Goal: Task Accomplishment & Management: Complete application form

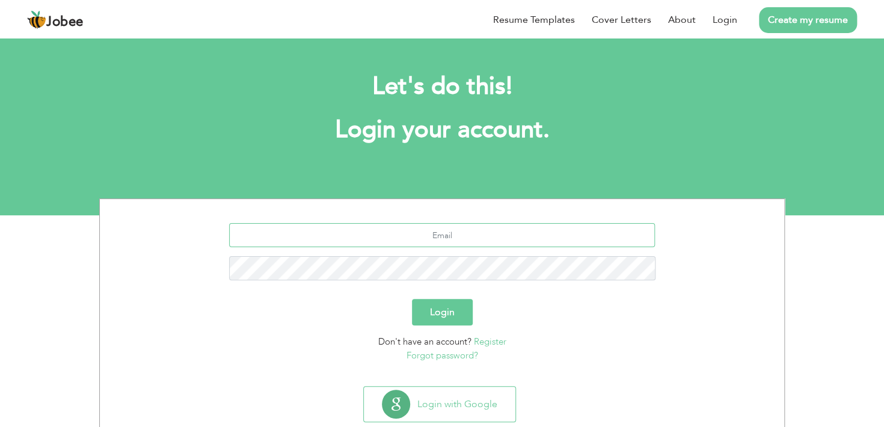
click at [351, 224] on input "text" at bounding box center [442, 235] width 426 height 24
type input "[EMAIL_ADDRESS][DOMAIN_NAME]"
click at [378, 272] on form "[EMAIL_ADDRESS][DOMAIN_NAME] Login Don't have an account? Register Forgot passw…" at bounding box center [442, 292] width 666 height 139
click at [344, 202] on section "musabmateen13@gmail.com Login Don't have an account? Register Forgot password?" at bounding box center [442, 290] width 666 height 182
click at [461, 306] on button "Login" at bounding box center [442, 312] width 61 height 26
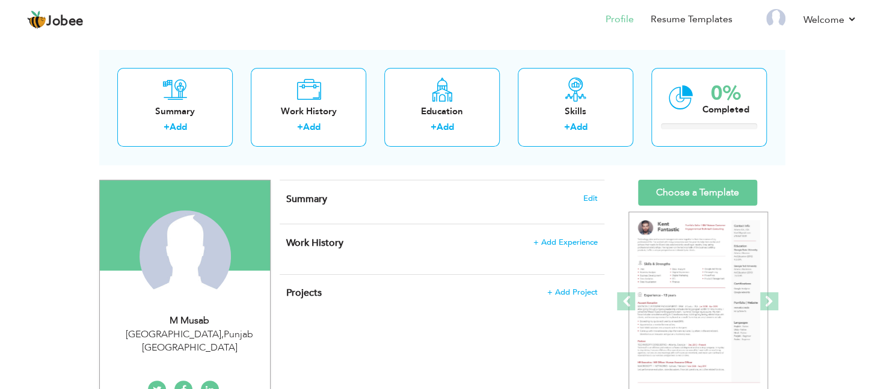
scroll to position [51, 0]
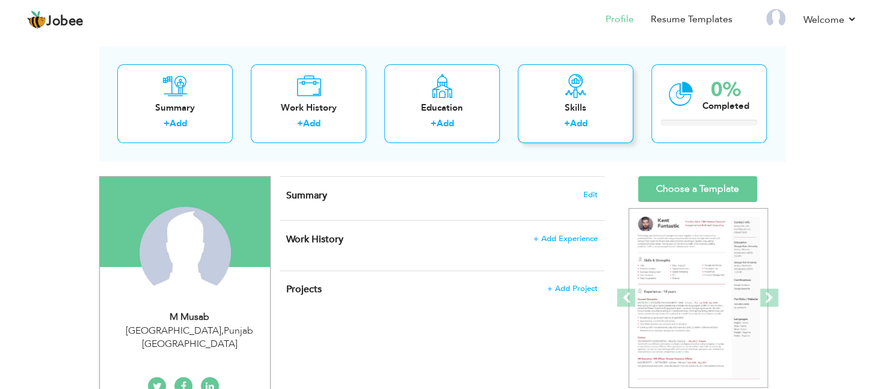
click at [545, 119] on div "+ Add" at bounding box center [575, 125] width 96 height 16
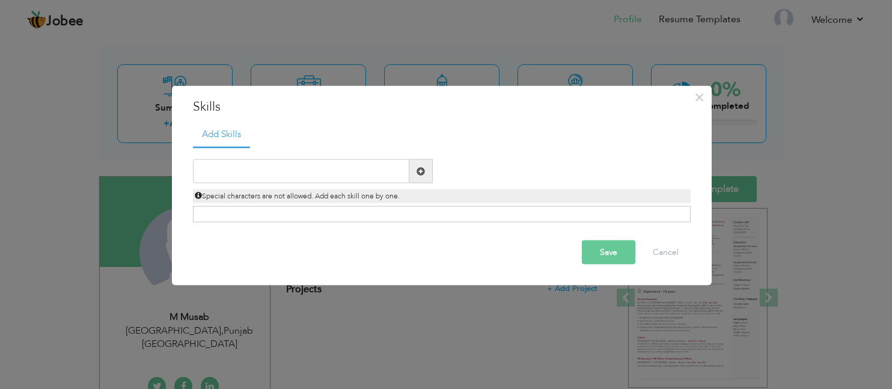
click at [372, 41] on div "× Skills Add Skills Duplicate entry Already Exist Save Cancel" at bounding box center [446, 194] width 892 height 389
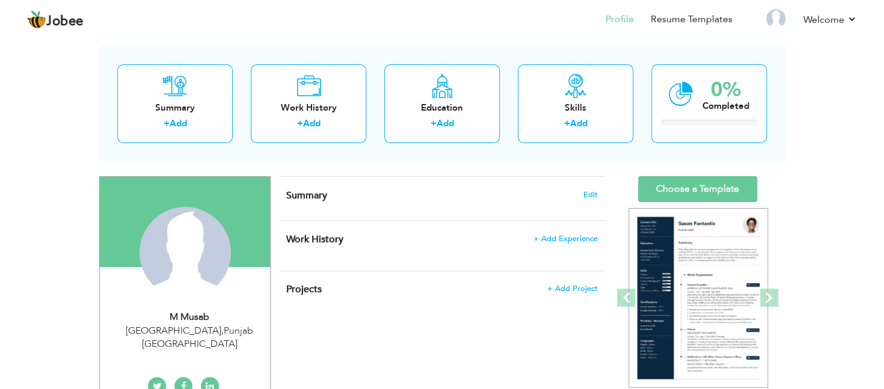
click at [814, 249] on div "View Resume Export PDF Profile Summary Public Link Experience Education Awards …" at bounding box center [442, 379] width 884 height 786
click at [453, 121] on link "Add" at bounding box center [445, 123] width 17 height 12
radio input "true"
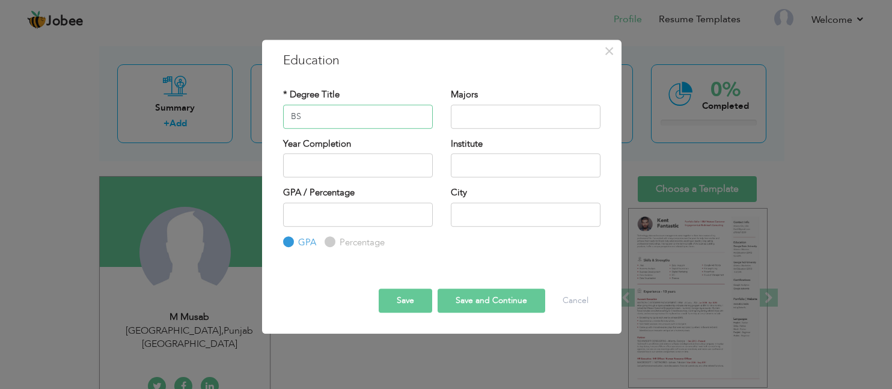
type input "BS"
click at [473, 123] on input "text" at bounding box center [526, 117] width 150 height 24
type input "AI"
click at [474, 175] on input "text" at bounding box center [526, 165] width 150 height 24
type input "UMT"
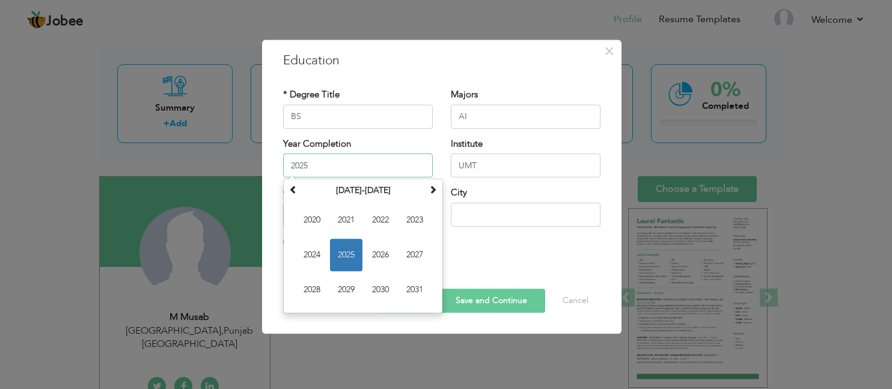
click at [397, 164] on input "2025" at bounding box center [358, 165] width 150 height 24
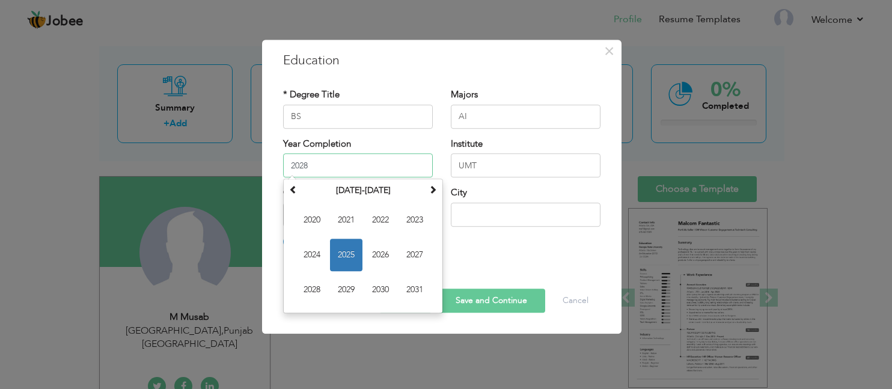
type input "2028"
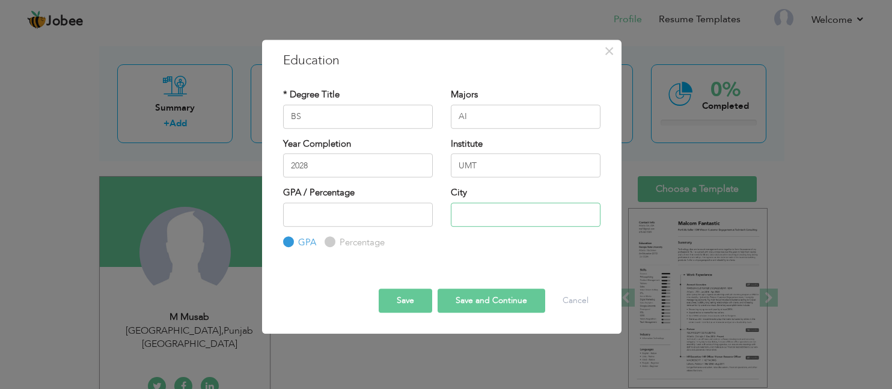
click at [526, 222] on input "text" at bounding box center [526, 215] width 150 height 24
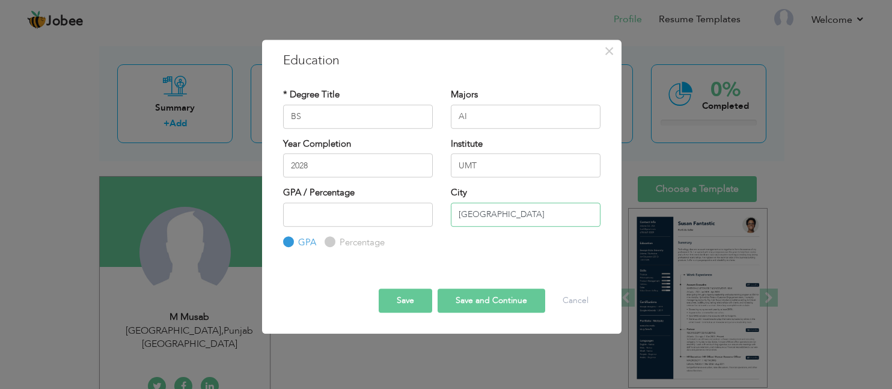
type input "[GEOGRAPHIC_DATA]"
click at [423, 205] on input "number" at bounding box center [358, 215] width 150 height 24
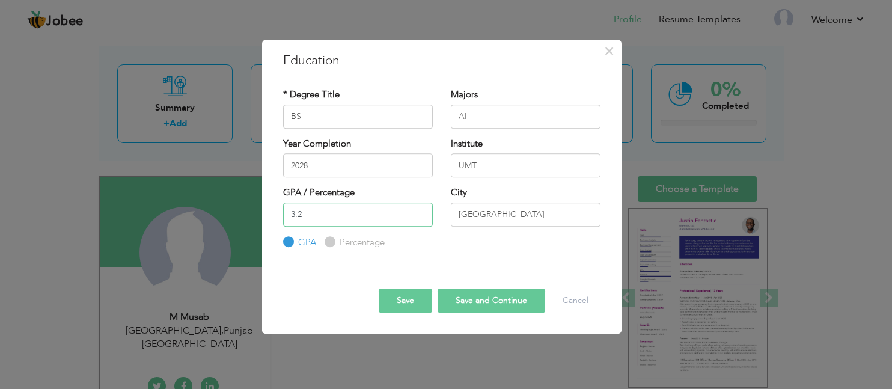
type input "3.2"
click at [471, 307] on button "Save and Continue" at bounding box center [492, 301] width 108 height 24
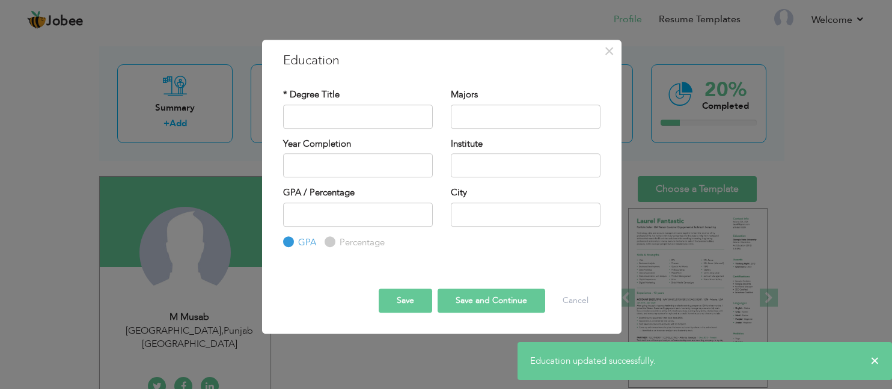
click at [416, 301] on button "Save" at bounding box center [406, 301] width 54 height 24
click at [572, 302] on button "Cancel" at bounding box center [576, 301] width 50 height 24
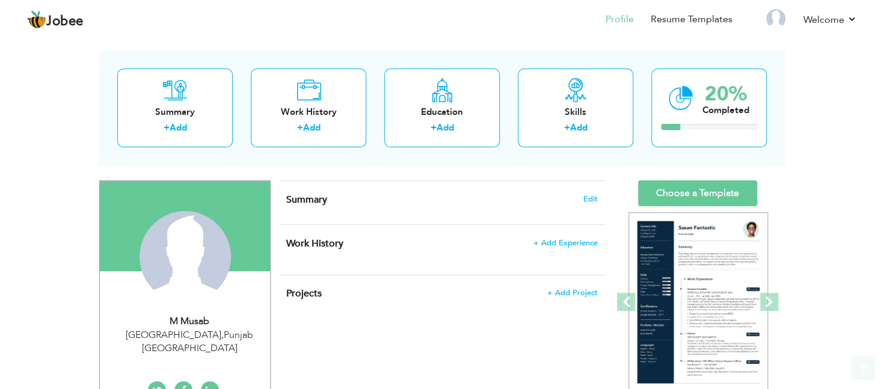
scroll to position [48, 0]
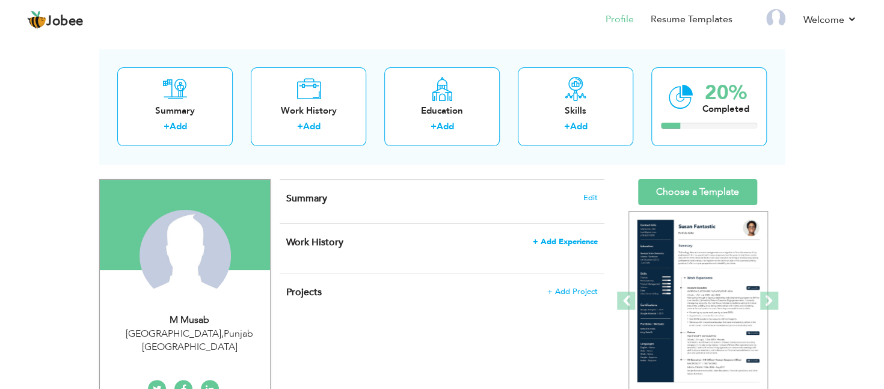
click at [577, 245] on span "+ Add Experience" at bounding box center [565, 242] width 65 height 8
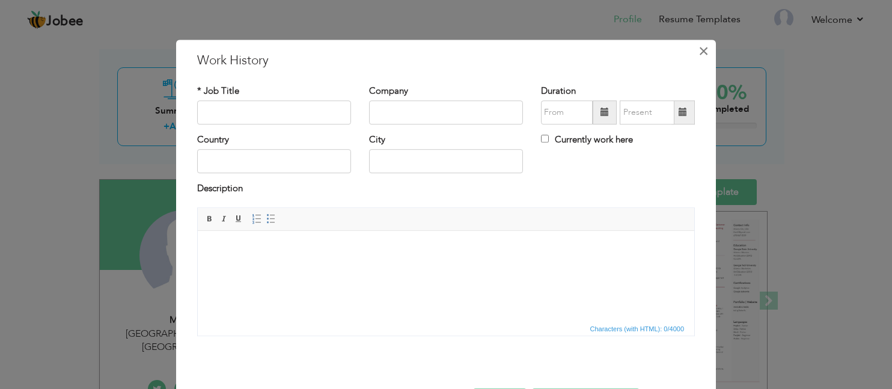
click at [702, 51] on span "×" at bounding box center [704, 51] width 10 height 22
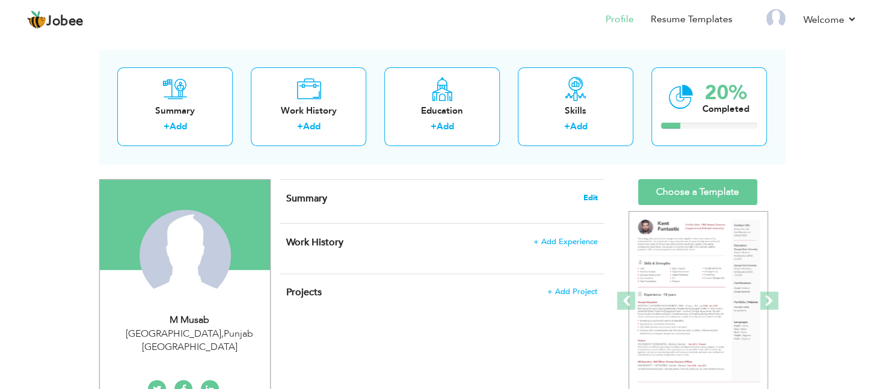
click at [593, 198] on span "Edit" at bounding box center [590, 198] width 14 height 8
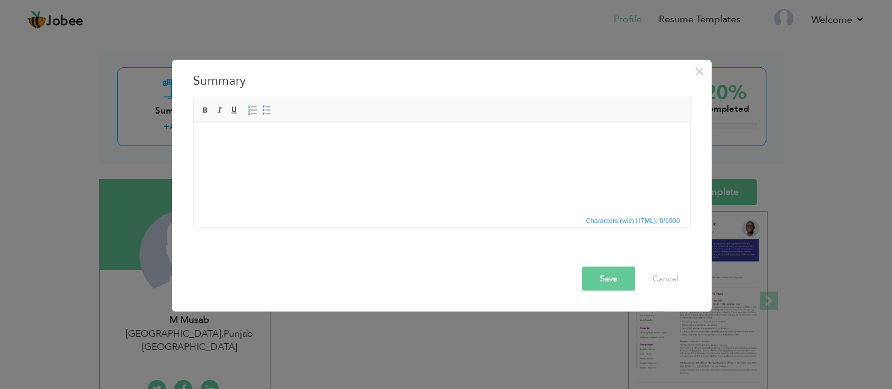
click at [551, 159] on html at bounding box center [442, 140] width 497 height 37
click at [701, 70] on span "×" at bounding box center [700, 71] width 10 height 22
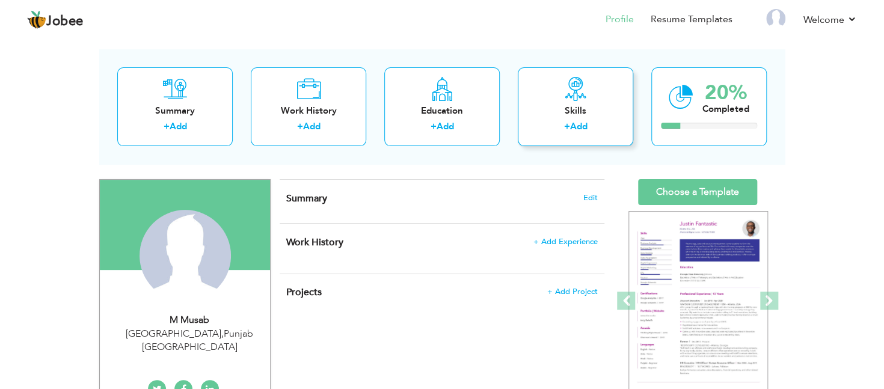
click at [586, 105] on div "Skills" at bounding box center [575, 111] width 96 height 13
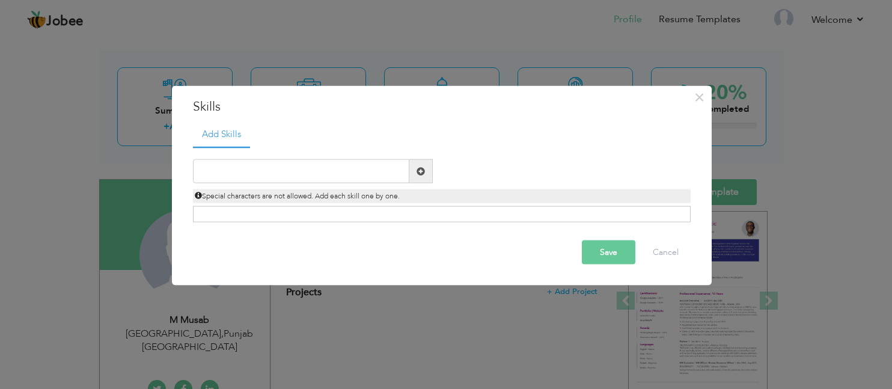
click at [358, 212] on div "Click on , to mark skill as primary." at bounding box center [442, 214] width 498 height 16
click at [358, 214] on div "Click on , to mark skill as primary." at bounding box center [442, 214] width 498 height 16
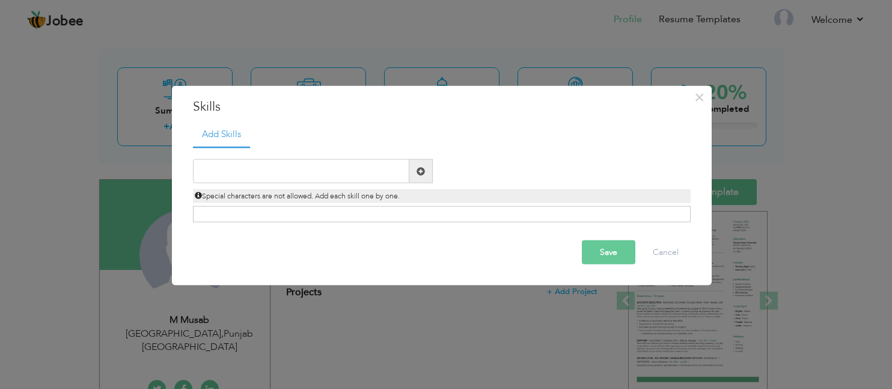
click at [349, 220] on div "Click on , to mark skill as primary." at bounding box center [442, 214] width 498 height 16
click at [365, 170] on input "text" at bounding box center [301, 171] width 217 height 24
click at [796, 85] on div "× Skills Add Skills Duplicate entry Already Exist Save Cancel" at bounding box center [446, 194] width 892 height 389
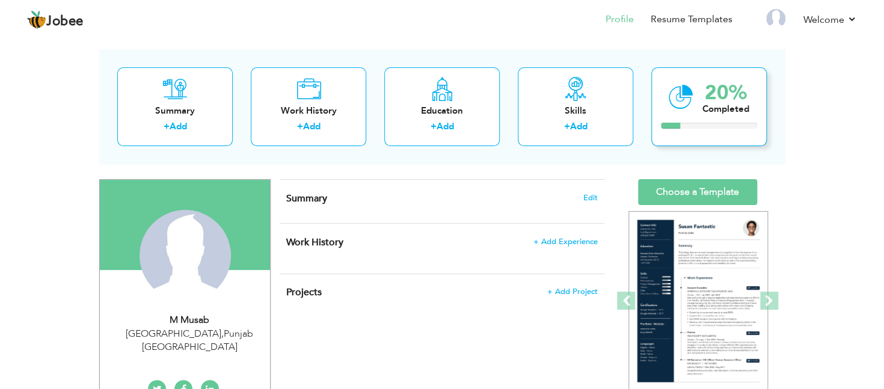
click at [691, 94] on icon at bounding box center [681, 97] width 25 height 40
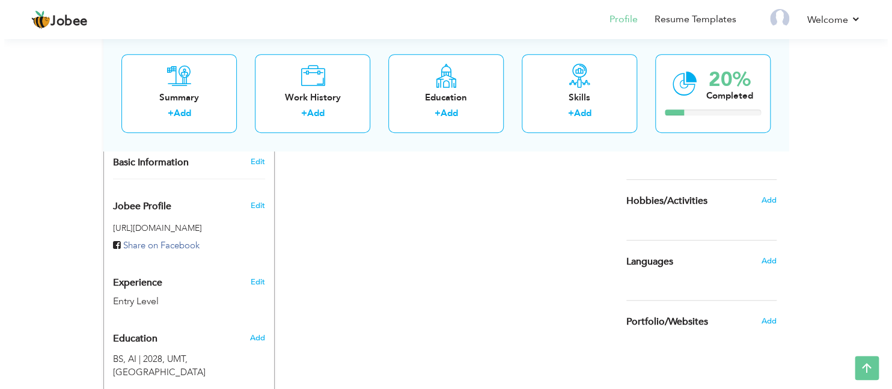
scroll to position [331, 0]
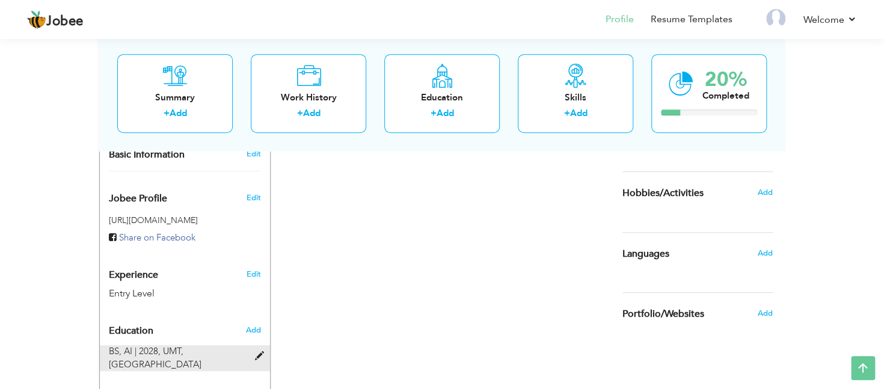
click at [258, 352] on span at bounding box center [262, 356] width 15 height 9
type input "BS"
type input "AI"
type input "2028"
type input "UMT"
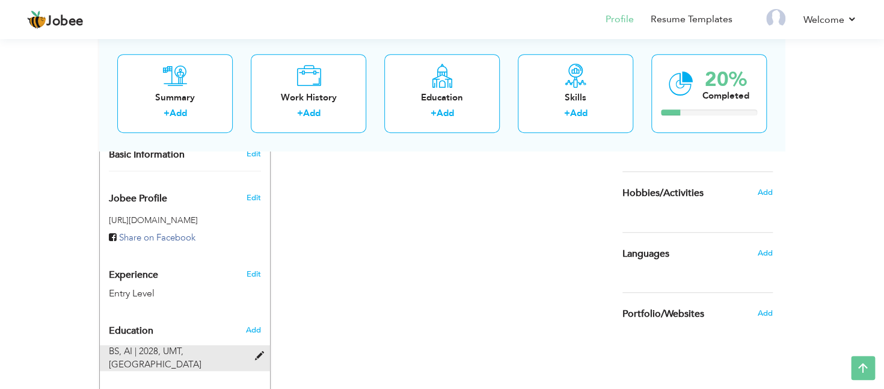
type input "3.2"
type input "[GEOGRAPHIC_DATA]"
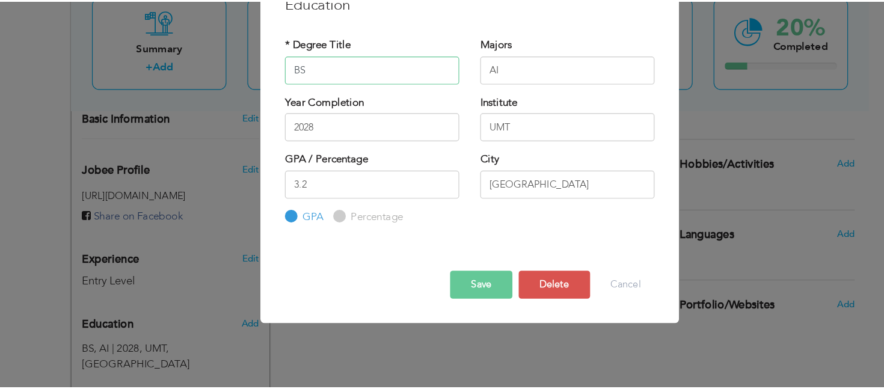
scroll to position [326, 0]
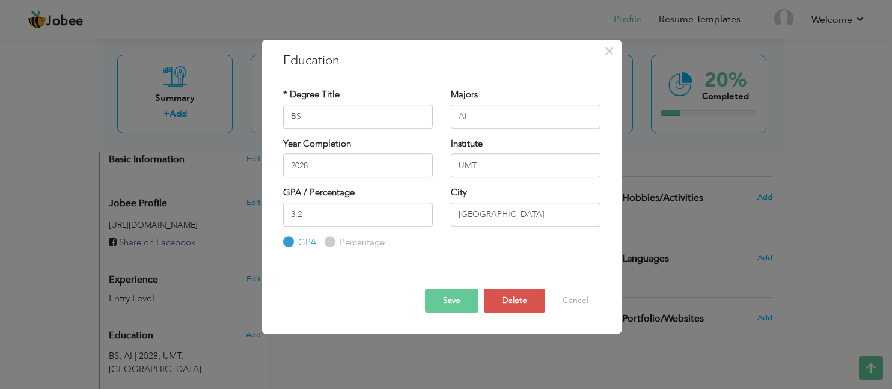
click at [452, 294] on button "Save" at bounding box center [452, 301] width 54 height 24
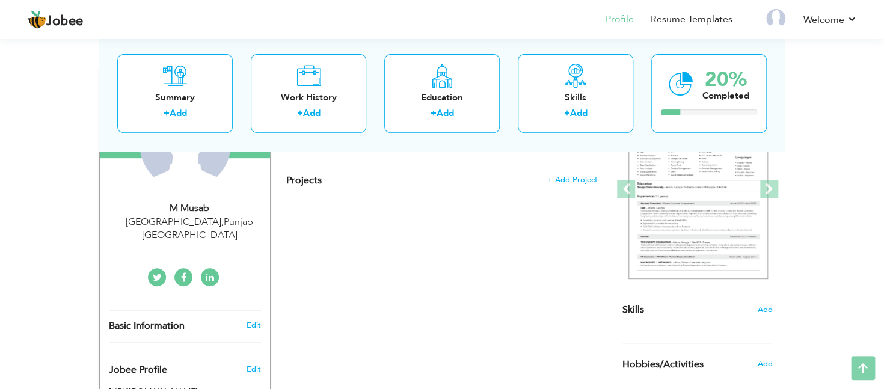
scroll to position [161, 0]
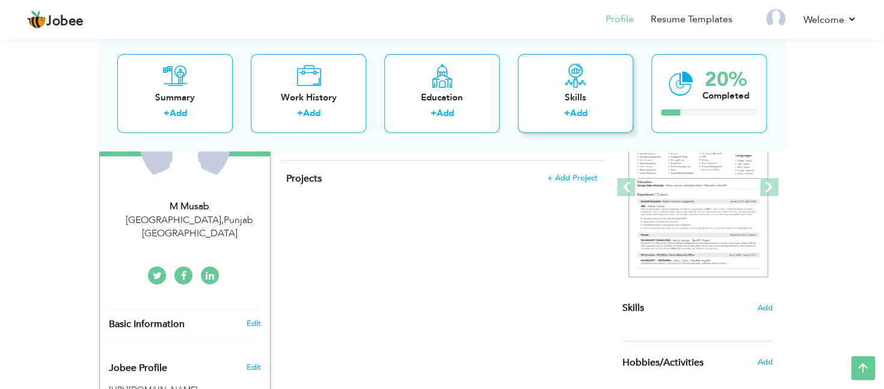
click at [602, 85] on div "Skills + Add" at bounding box center [575, 93] width 115 height 79
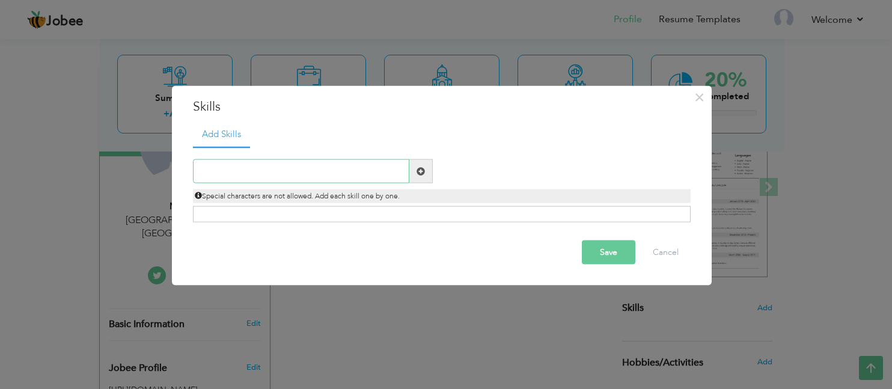
click at [382, 165] on input "text" at bounding box center [301, 171] width 217 height 24
paste input "HTML, CSS, JavaScript (basic understanding)"
type input "HTML, CSS, JavaScript (basic understanding)"
click at [362, 171] on input "text" at bounding box center [301, 171] width 217 height 24
type input "z"
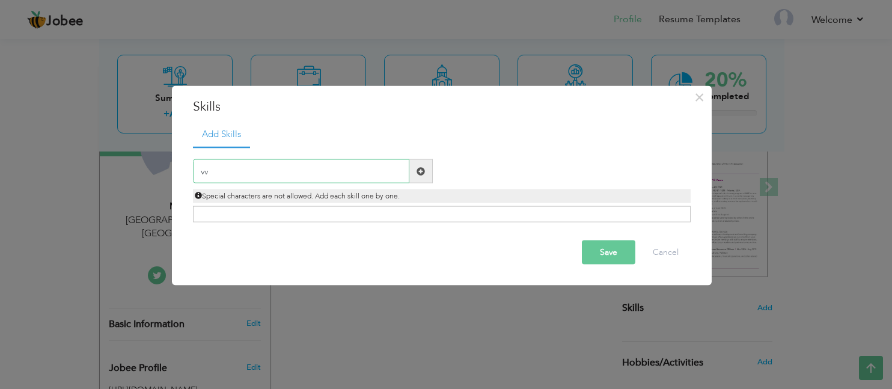
type input "v"
click at [382, 173] on input "text" at bounding box center [301, 171] width 217 height 24
type input "html"
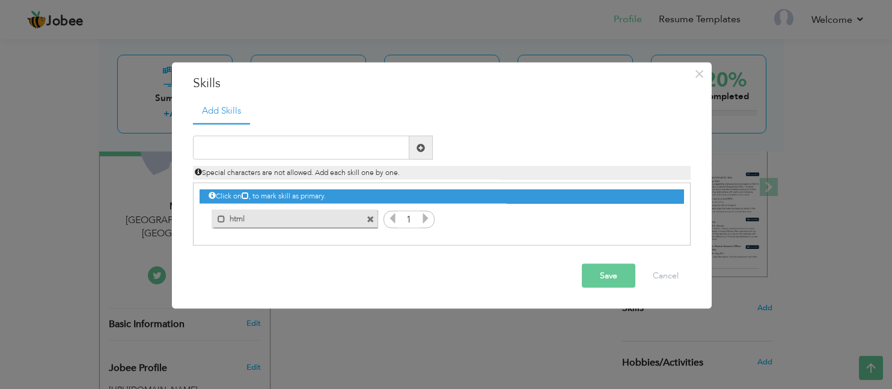
click at [249, 197] on icon at bounding box center [245, 195] width 7 height 7
click at [227, 218] on label "html" at bounding box center [286, 216] width 121 height 15
click at [228, 218] on label "html" at bounding box center [288, 216] width 120 height 15
click at [227, 219] on label "html" at bounding box center [286, 216] width 121 height 15
click at [269, 146] on input "text" at bounding box center [301, 148] width 217 height 24
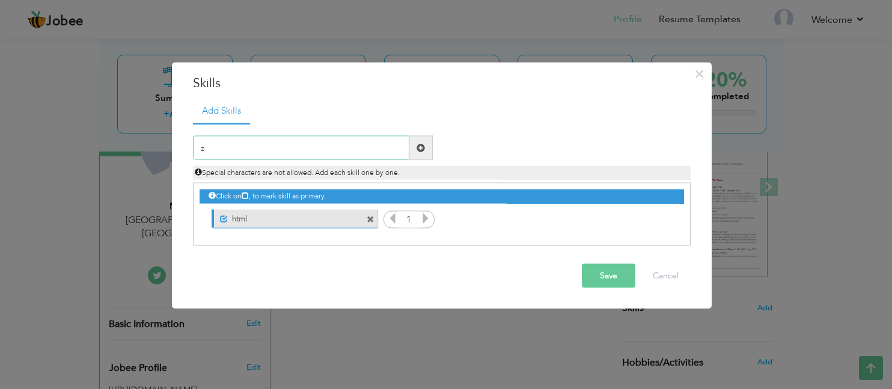
type input "z"
click at [372, 220] on span at bounding box center [371, 219] width 8 height 8
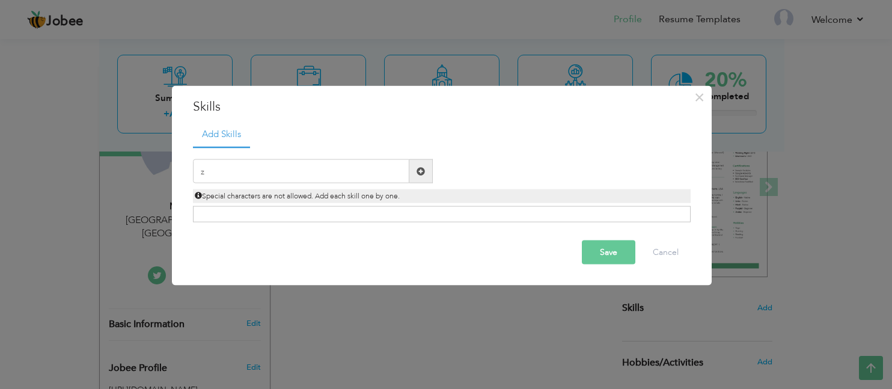
drag, startPoint x: 372, startPoint y: 220, endPoint x: 308, endPoint y: 184, distance: 73.8
click at [308, 184] on div "z Duplicate entry 1" at bounding box center [442, 185] width 498 height 76
drag, startPoint x: 308, startPoint y: 184, endPoint x: 266, endPoint y: 87, distance: 105.3
click at [266, 87] on div "× Skills Add Skills z Duplicate entry Unmark as primary skill. html 1" at bounding box center [442, 185] width 540 height 200
click at [247, 164] on input "z" at bounding box center [301, 171] width 217 height 24
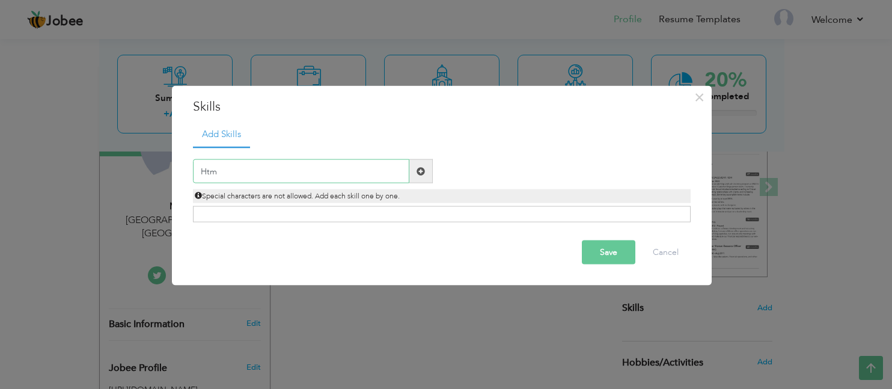
type input "Html"
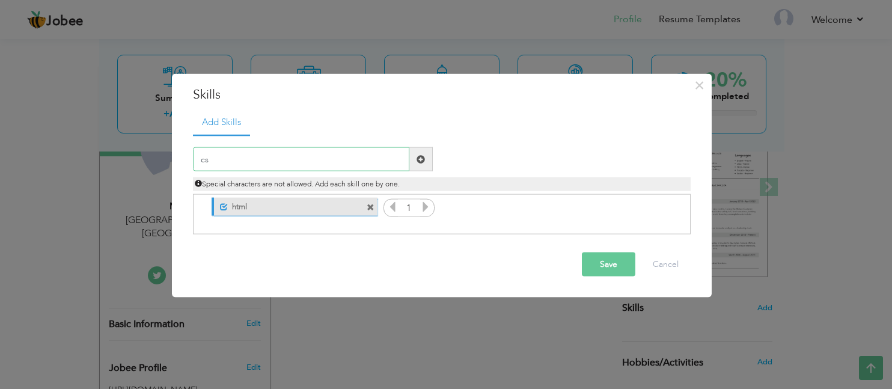
type input "css"
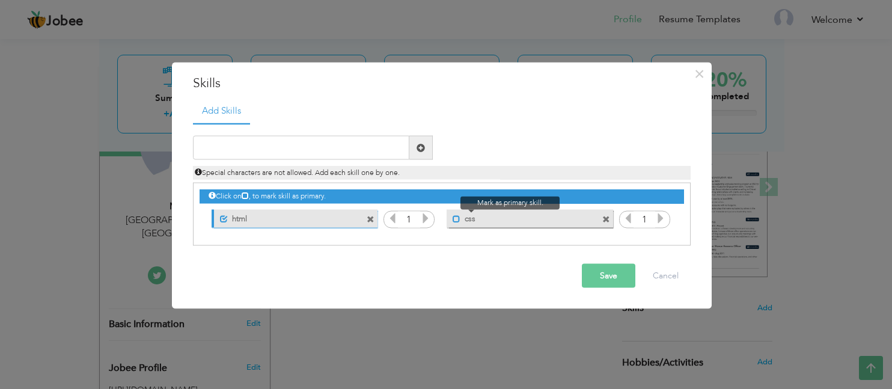
click at [459, 218] on span at bounding box center [457, 219] width 8 height 8
click at [424, 220] on icon at bounding box center [425, 218] width 11 height 11
click at [394, 224] on icon at bounding box center [392, 218] width 11 height 11
click at [422, 218] on icon at bounding box center [425, 218] width 11 height 11
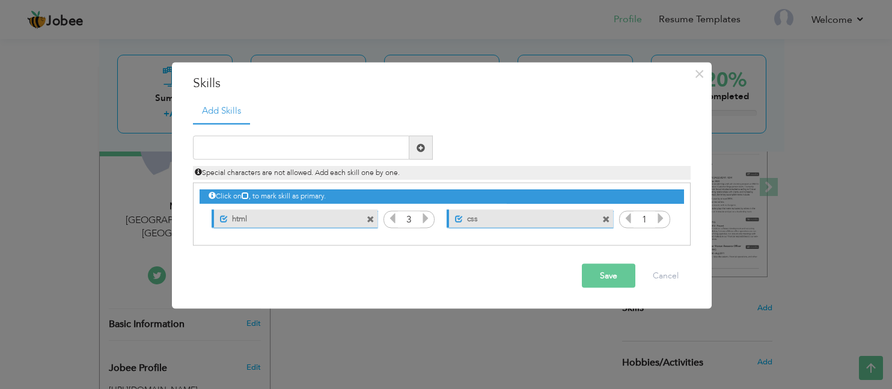
click at [422, 218] on icon at bounding box center [425, 218] width 11 height 11
click at [389, 218] on icon at bounding box center [392, 218] width 11 height 11
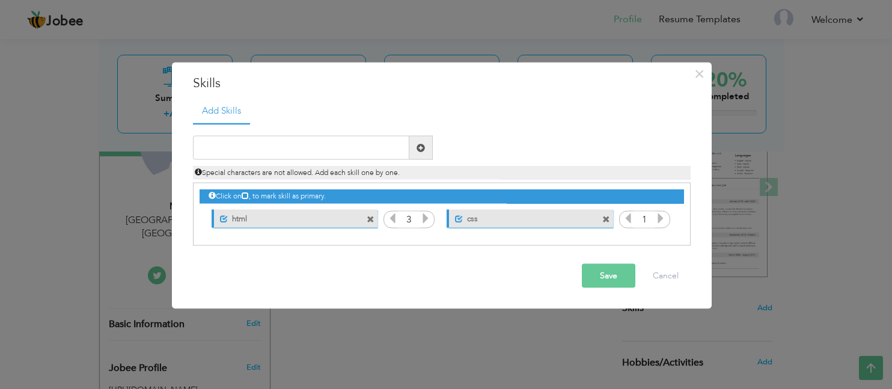
click at [662, 220] on icon at bounding box center [661, 218] width 11 height 11
click at [350, 152] on input "text" at bounding box center [301, 148] width 217 height 24
click at [408, 155] on input "J" at bounding box center [301, 148] width 217 height 24
click at [408, 155] on input "Ja" at bounding box center [301, 148] width 217 height 24
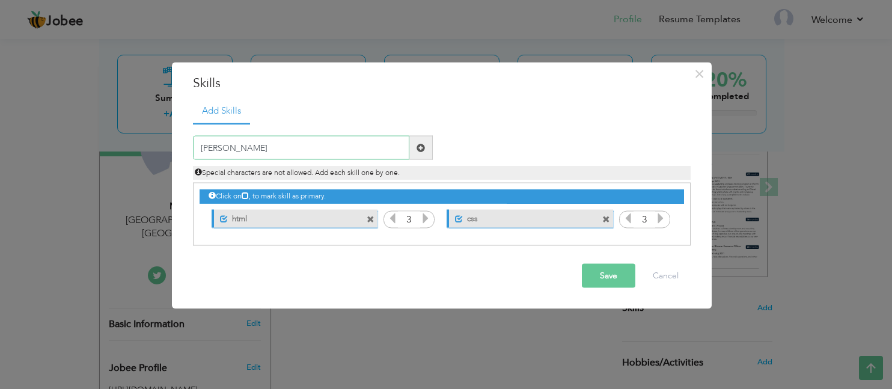
type input "J"
drag, startPoint x: 408, startPoint y: 155, endPoint x: 609, endPoint y: 223, distance: 211.3
click at [609, 223] on div "Duplicate entry" at bounding box center [442, 184] width 498 height 123
click at [609, 223] on span at bounding box center [607, 219] width 8 height 8
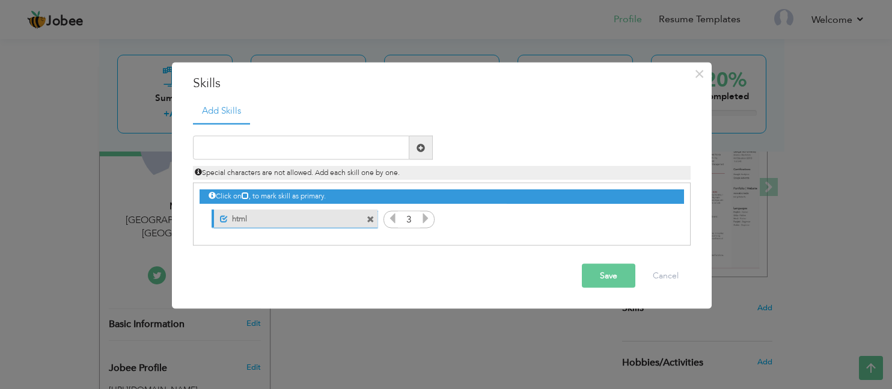
drag, startPoint x: 609, startPoint y: 223, endPoint x: 312, endPoint y: 149, distance: 306.0
click at [312, 149] on div "Duplicate entry" at bounding box center [442, 184] width 498 height 123
click at [312, 149] on input "text" at bounding box center [301, 148] width 217 height 24
type input "Css"
click at [417, 150] on span at bounding box center [421, 147] width 8 height 8
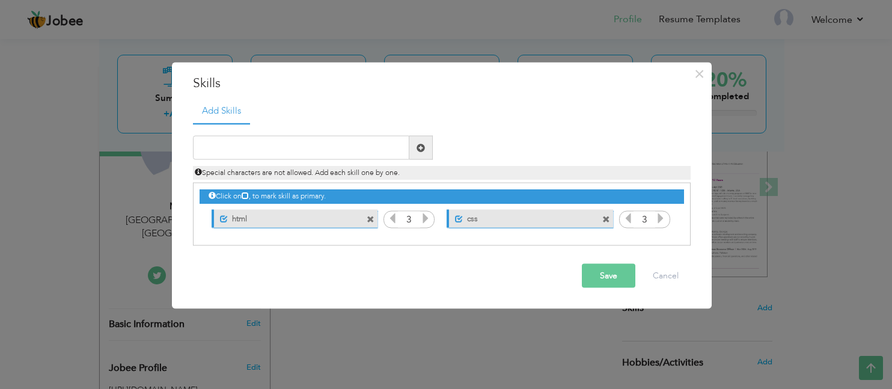
drag, startPoint x: 417, startPoint y: 150, endPoint x: 379, endPoint y: 150, distance: 37.9
click at [379, 150] on div at bounding box center [313, 148] width 240 height 24
click at [379, 150] on input "text" at bounding box center [301, 148] width 217 height 24
drag, startPoint x: 363, startPoint y: 147, endPoint x: 195, endPoint y: 155, distance: 168.0
click at [195, 155] on input "javascript" at bounding box center [301, 148] width 217 height 24
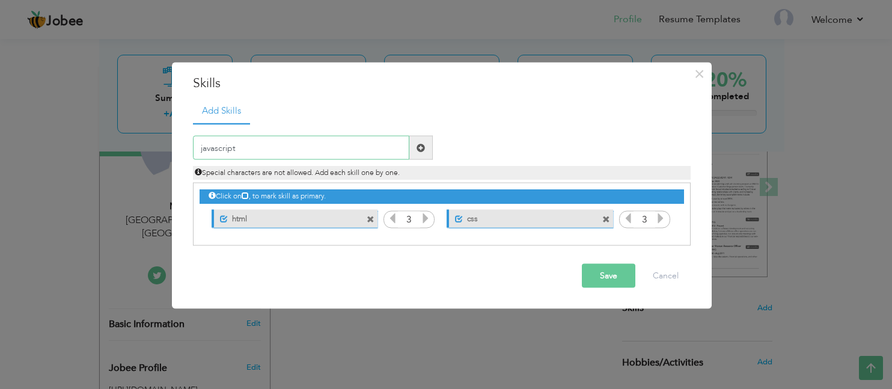
click at [201, 150] on input "javascript" at bounding box center [301, 148] width 217 height 24
drag, startPoint x: 201, startPoint y: 150, endPoint x: 295, endPoint y: 142, distance: 94.2
click at [295, 142] on input "Javascript" at bounding box center [301, 148] width 217 height 24
drag, startPoint x: 295, startPoint y: 142, endPoint x: 425, endPoint y: 147, distance: 130.0
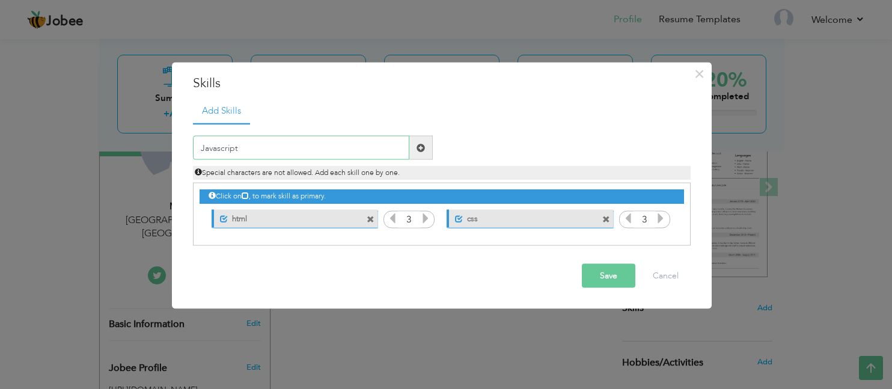
click at [425, 147] on div "Javascript" at bounding box center [313, 148] width 240 height 24
type input "Javascript"
click at [425, 147] on span at bounding box center [421, 147] width 8 height 8
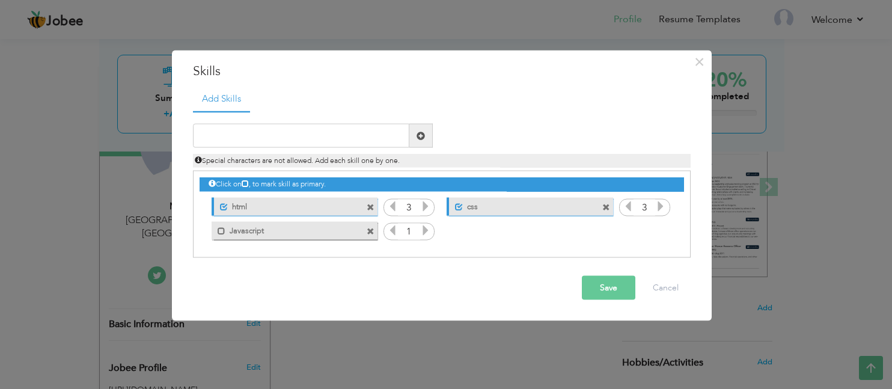
drag, startPoint x: 425, startPoint y: 147, endPoint x: 316, endPoint y: 283, distance: 175.0
click at [316, 283] on div "× Skills Add Skills" at bounding box center [442, 185] width 540 height 271
drag, startPoint x: 316, startPoint y: 283, endPoint x: 229, endPoint y: 229, distance: 102.6
click at [229, 229] on div "× Skills Add Skills" at bounding box center [442, 185] width 540 height 271
click at [229, 229] on label "Javascript" at bounding box center [286, 228] width 121 height 15
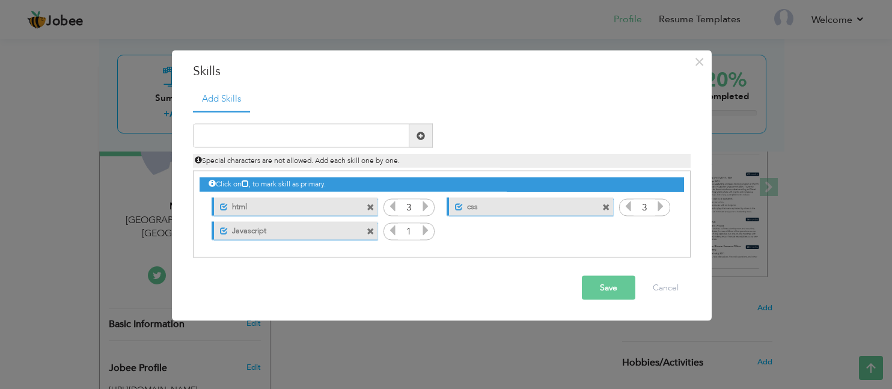
drag, startPoint x: 229, startPoint y: 229, endPoint x: 423, endPoint y: 232, distance: 194.9
click at [423, 171] on div "1" at bounding box center [442, 171] width 485 height 0
click at [423, 232] on icon at bounding box center [425, 230] width 11 height 11
drag, startPoint x: 423, startPoint y: 232, endPoint x: 664, endPoint y: 428, distance: 310.7
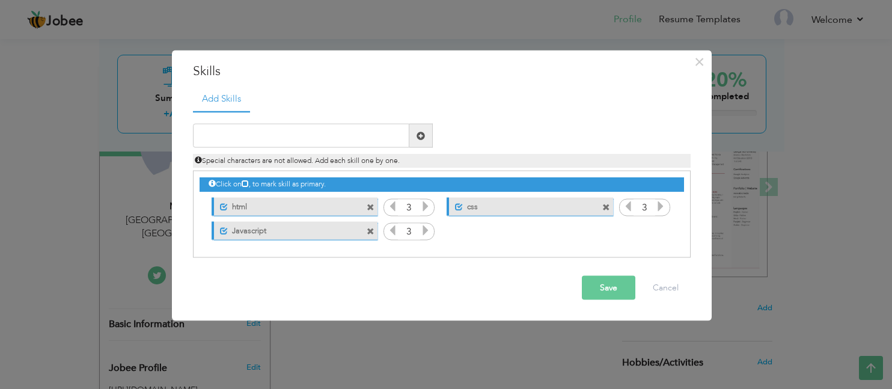
click at [664, 228] on html "Jobee Profile Resume Templates Resume Templates Cover Letters About My Resume W…" at bounding box center [446, 33] width 892 height 389
click at [663, 276] on button "Cancel" at bounding box center [666, 288] width 50 height 24
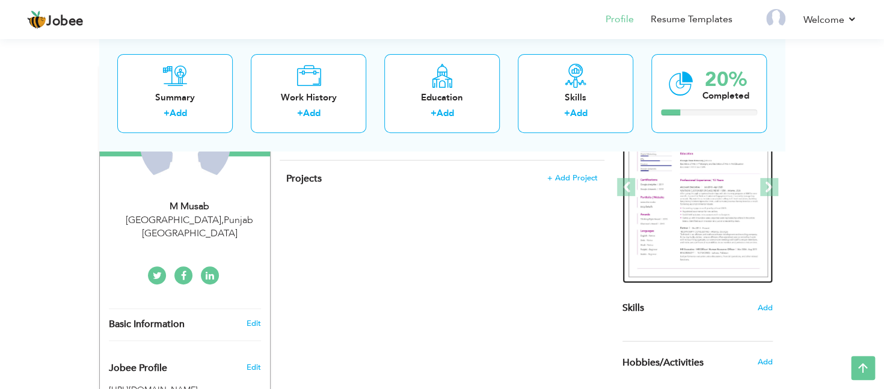
drag, startPoint x: 663, startPoint y: 275, endPoint x: 652, endPoint y: 241, distance: 36.1
click at [652, 241] on img at bounding box center [698, 187] width 140 height 180
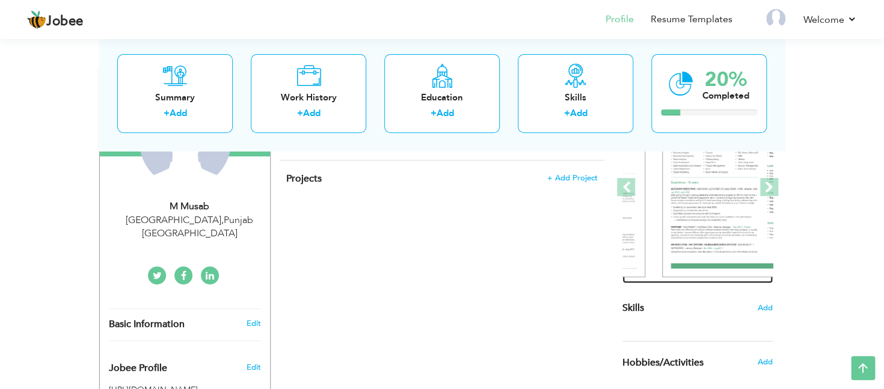
drag, startPoint x: 652, startPoint y: 241, endPoint x: 531, endPoint y: 184, distance: 133.7
click at [531, 184] on div "Change Remove M Musab Lahore , Punjab Pakistan" at bounding box center [442, 369] width 686 height 636
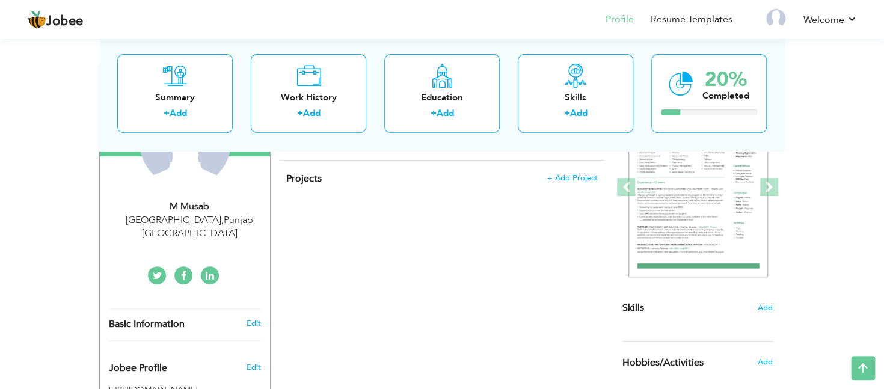
click at [531, 184] on h4 "Projects + Add Project" at bounding box center [442, 179] width 312 height 12
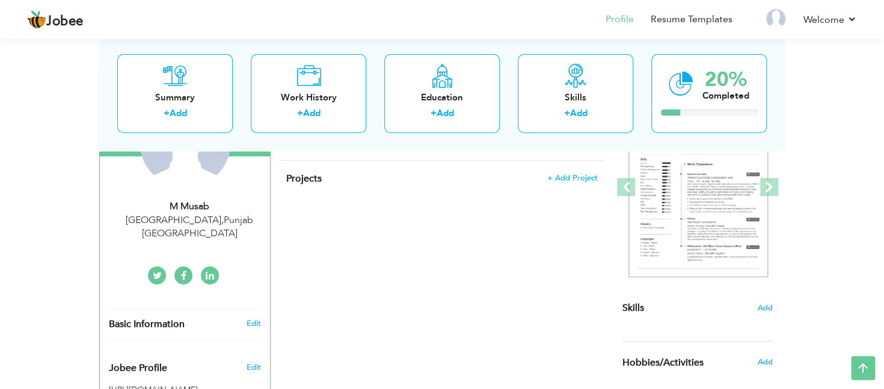
drag, startPoint x: 531, startPoint y: 184, endPoint x: 870, endPoint y: 106, distance: 348.0
click at [870, 106] on div "View Resume Export PDF Profile Summary Public Link Experience Education Awards …" at bounding box center [442, 281] width 884 height 812
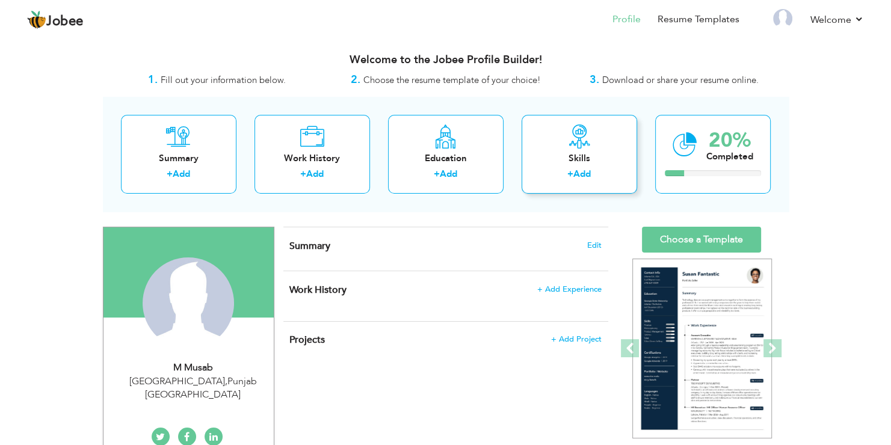
click at [610, 161] on div "Skills" at bounding box center [579, 158] width 96 height 13
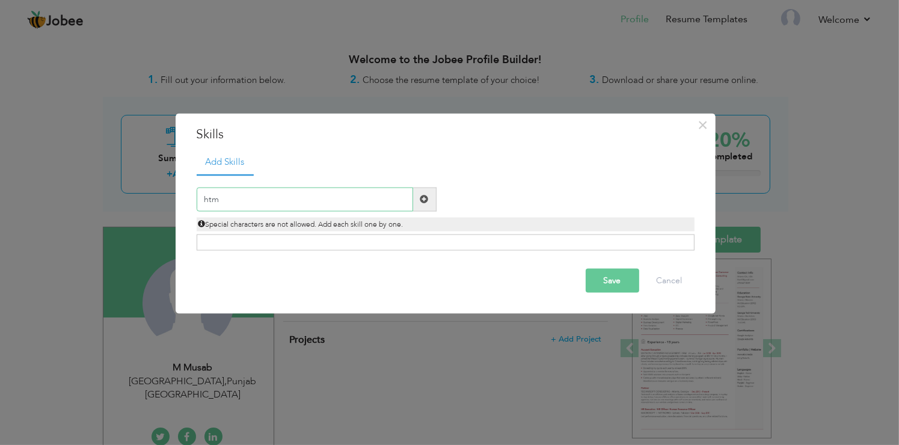
type input "html"
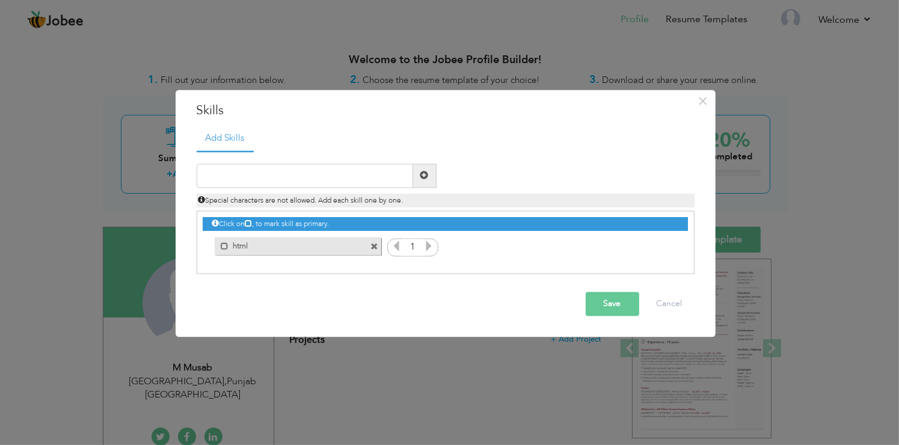
click at [428, 248] on icon at bounding box center [428, 246] width 11 height 11
click at [232, 247] on label "html" at bounding box center [289, 245] width 121 height 15
click at [296, 182] on input "text" at bounding box center [305, 176] width 217 height 24
type input "css"
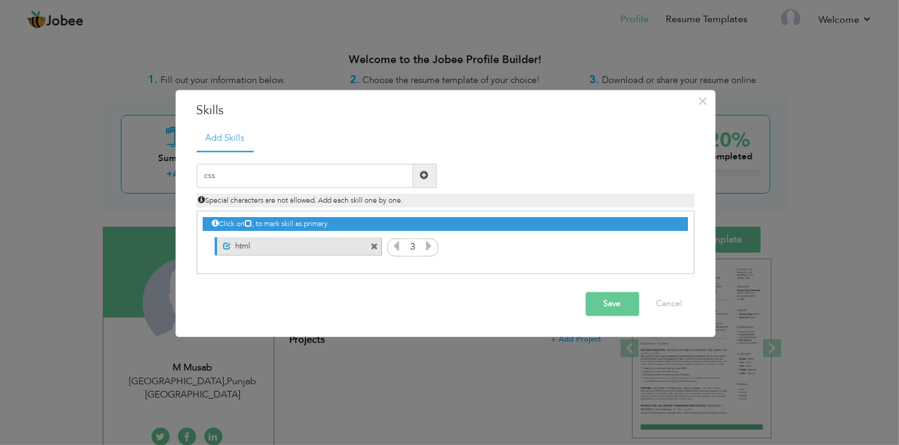
click at [420, 182] on span at bounding box center [424, 176] width 23 height 24
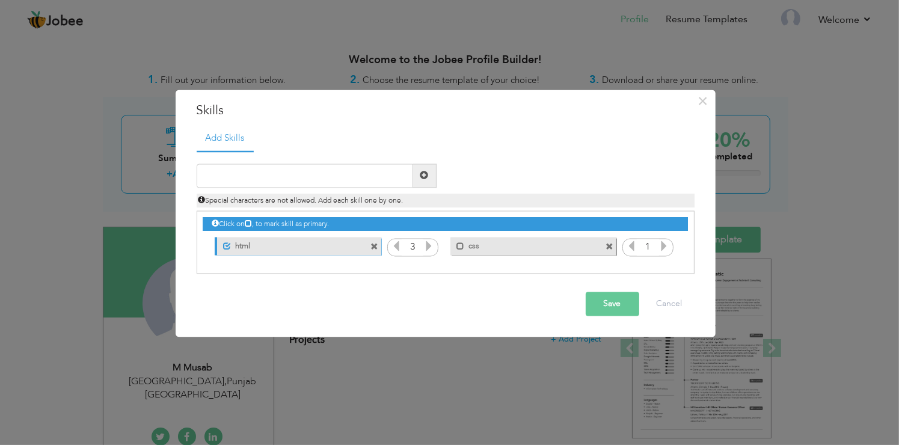
click at [661, 247] on icon at bounding box center [664, 246] width 11 height 11
click at [468, 244] on label "css" at bounding box center [524, 245] width 121 height 15
click at [382, 178] on input "text" at bounding box center [305, 176] width 217 height 24
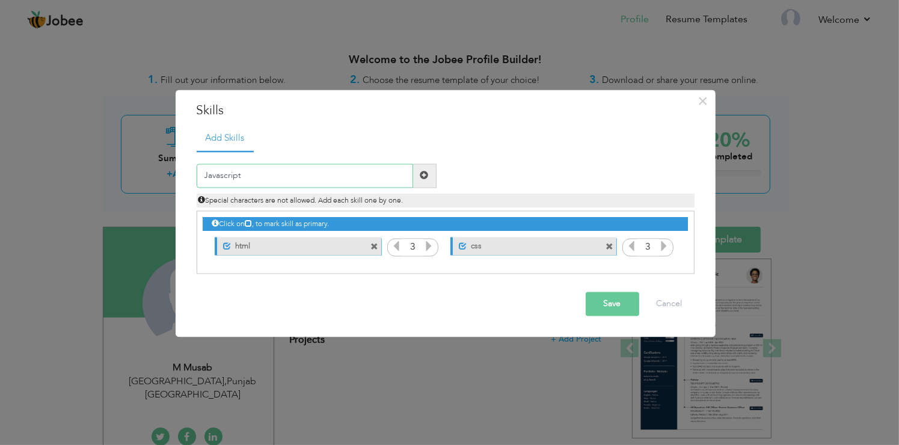
type input "Javascript"
click at [427, 177] on span at bounding box center [424, 175] width 8 height 8
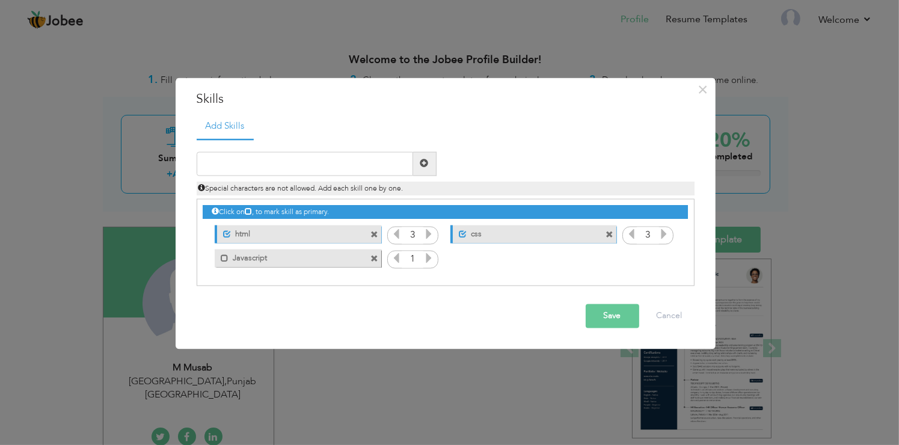
click at [428, 256] on icon at bounding box center [428, 258] width 11 height 11
click at [396, 258] on icon at bounding box center [396, 258] width 11 height 11
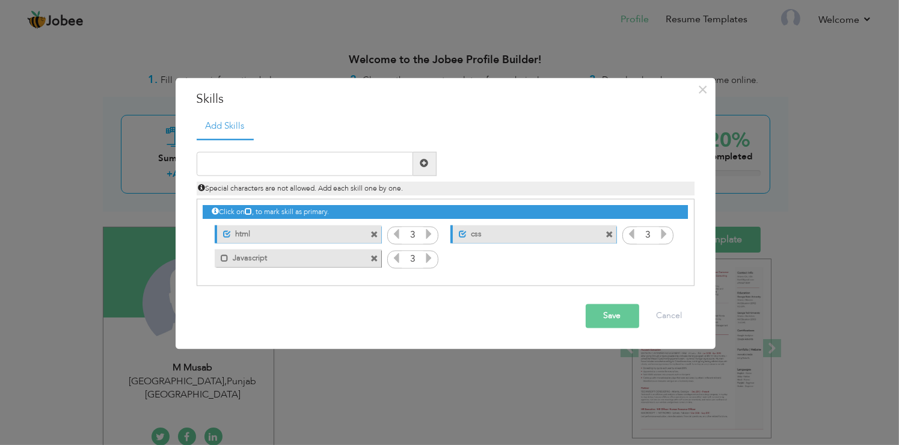
click at [244, 260] on label "Javascript" at bounding box center [289, 257] width 121 height 15
click at [309, 172] on input "text" at bounding box center [305, 164] width 217 height 24
type input "Web Development"
click at [427, 168] on span at bounding box center [424, 164] width 23 height 24
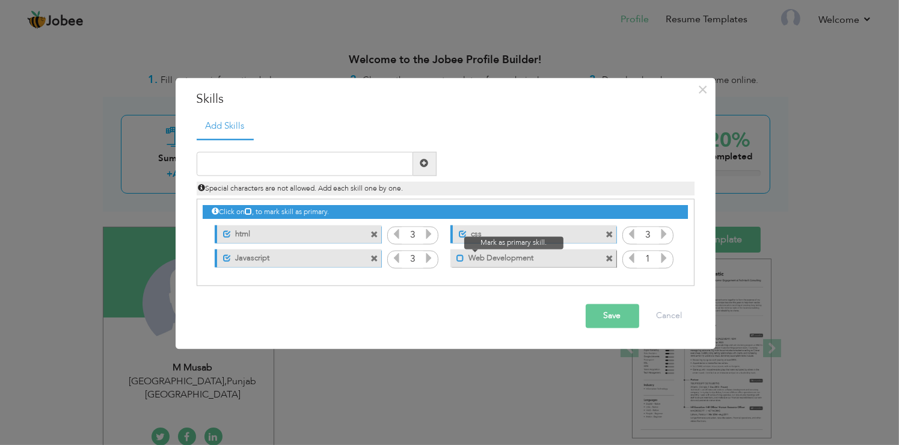
click at [461, 262] on span at bounding box center [460, 259] width 8 height 8
click at [665, 261] on icon at bounding box center [664, 258] width 11 height 11
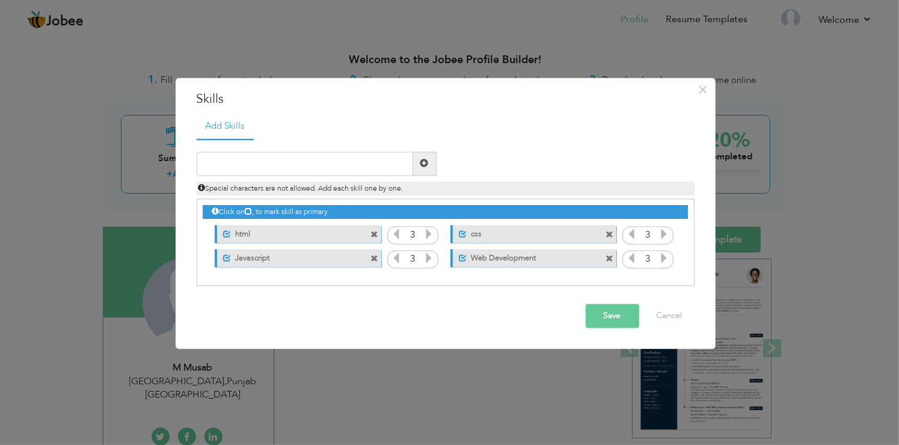
click at [664, 184] on div "Special characters are not allowed. Add each skill one by one." at bounding box center [446, 189] width 498 height 14
click at [401, 161] on input "text" at bounding box center [305, 164] width 217 height 24
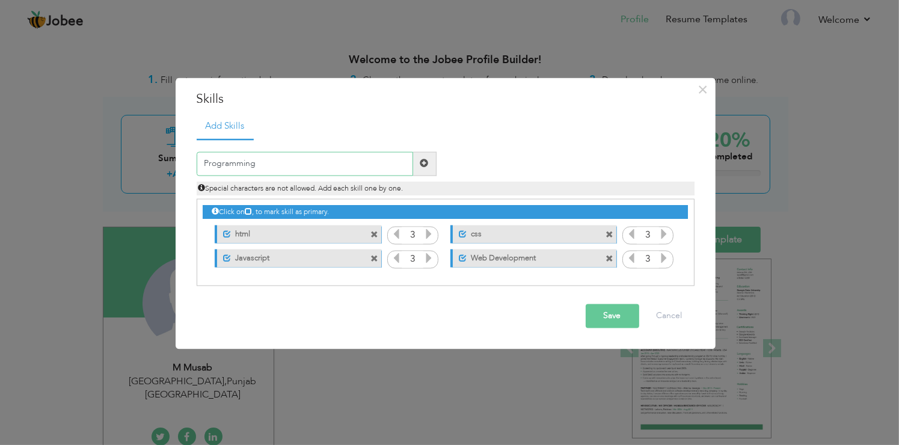
type input "Programming"
click at [415, 162] on span at bounding box center [424, 164] width 23 height 24
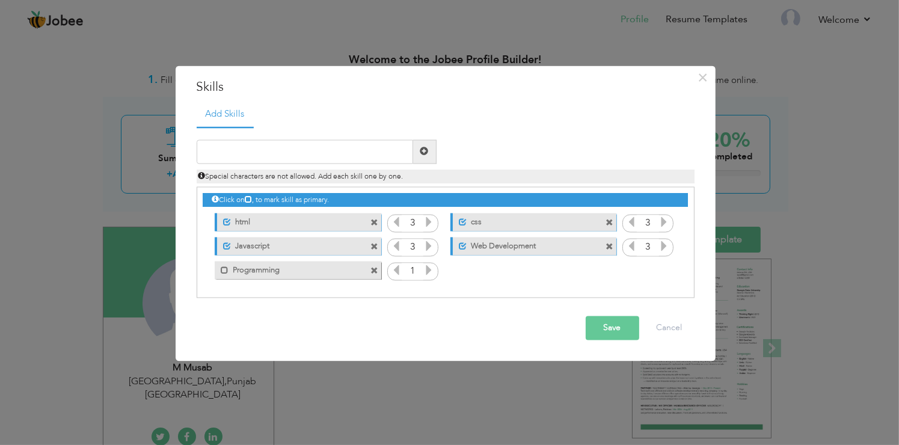
click at [247, 272] on label "Programming" at bounding box center [289, 269] width 121 height 15
click at [425, 269] on icon at bounding box center [428, 270] width 11 height 11
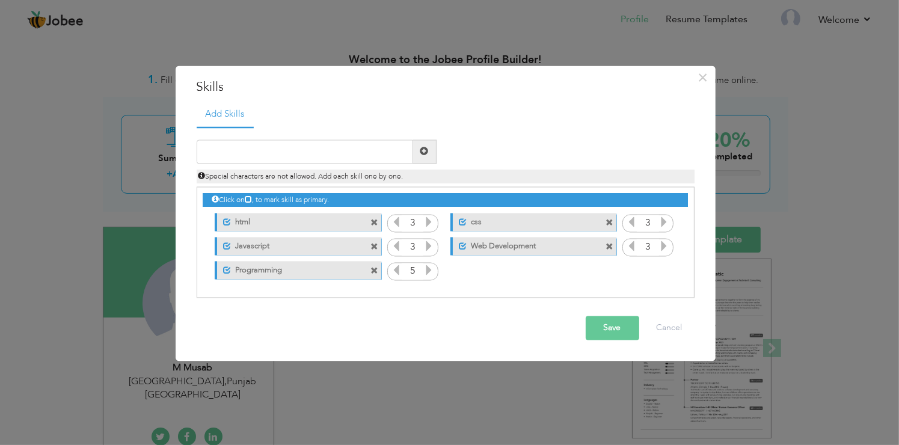
click at [425, 269] on icon at bounding box center [428, 270] width 11 height 11
click at [352, 152] on input "text" at bounding box center [305, 152] width 217 height 24
type input "C"
type input "C++"
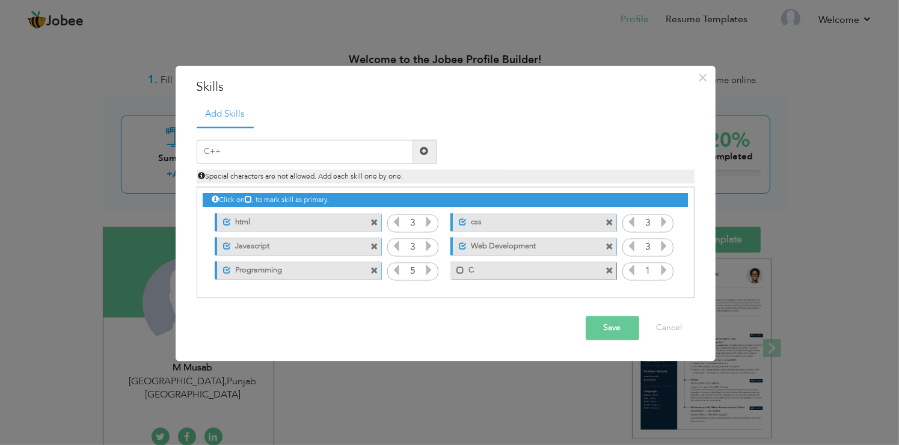
click at [418, 153] on span at bounding box center [424, 152] width 23 height 24
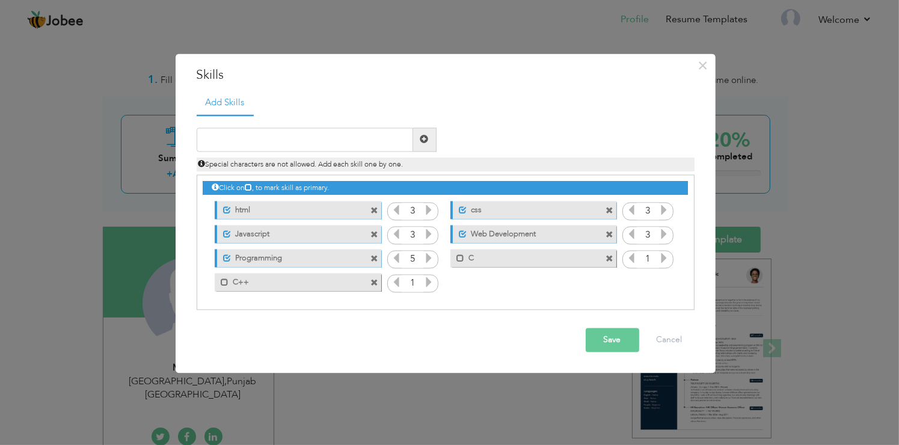
click at [465, 253] on label "C" at bounding box center [524, 257] width 121 height 15
click at [608, 256] on span at bounding box center [610, 260] width 8 height 8
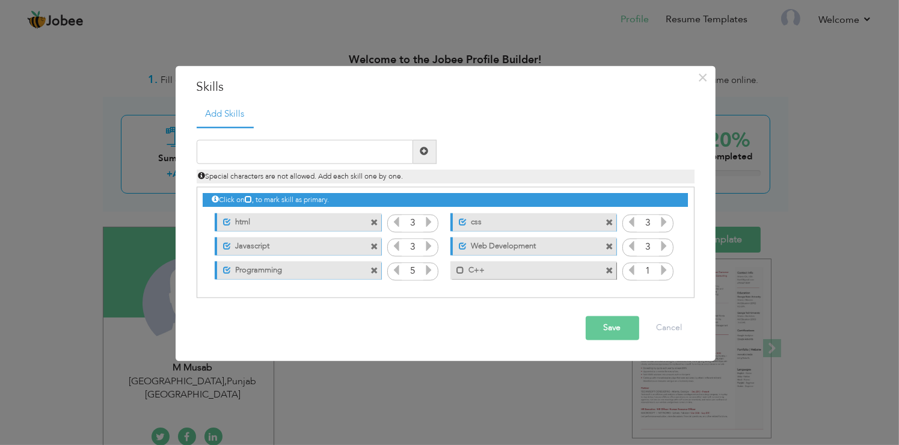
click at [663, 273] on icon at bounding box center [664, 270] width 11 height 11
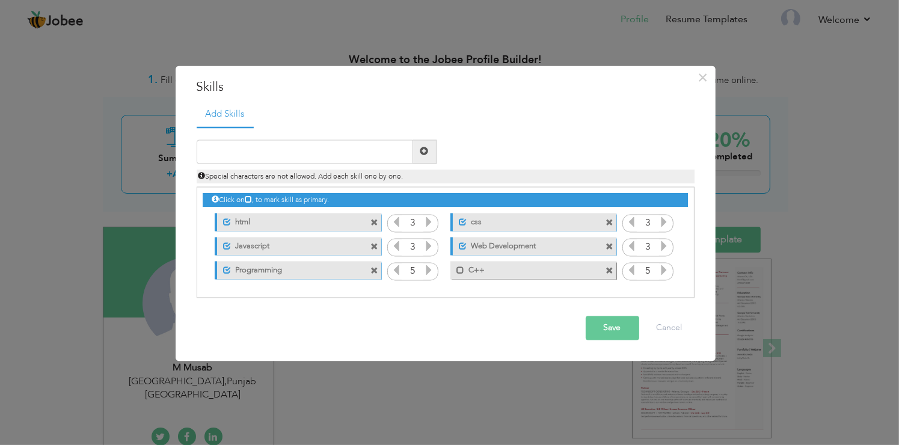
click at [465, 271] on label "C++" at bounding box center [524, 269] width 121 height 15
click at [647, 150] on div "Duplicate entry Special characters are not allowed. Add each skill one by one." at bounding box center [446, 162] width 516 height 44
click at [599, 320] on button "Save" at bounding box center [613, 328] width 54 height 24
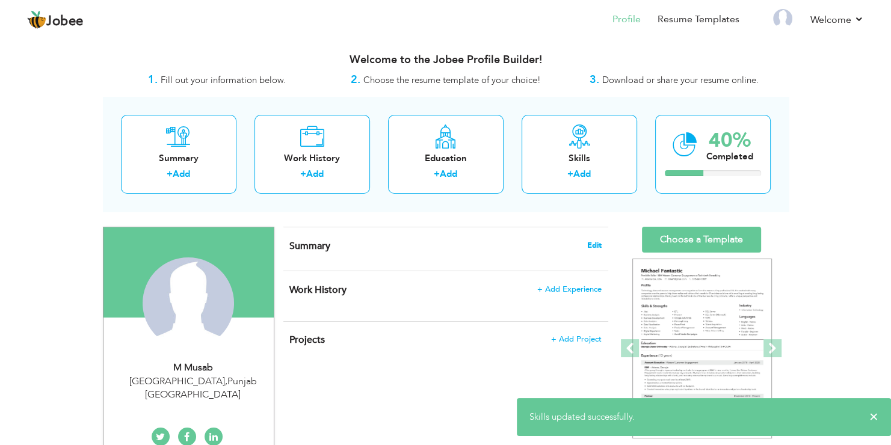
click at [591, 241] on span "Edit" at bounding box center [594, 245] width 14 height 8
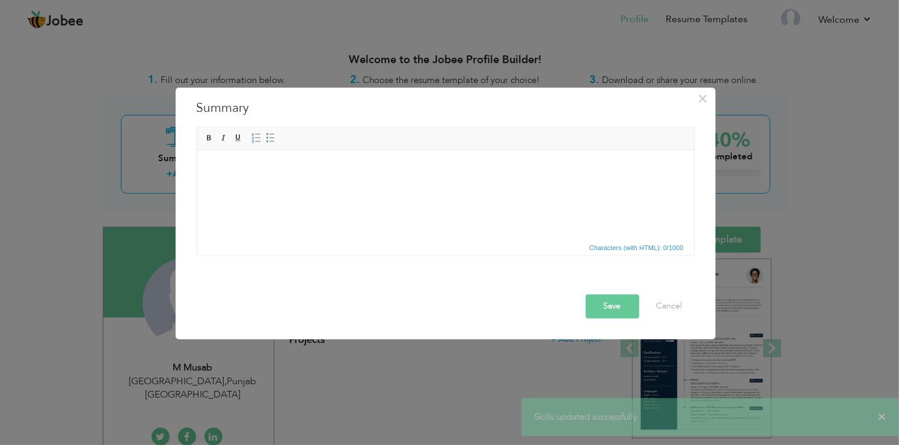
click at [470, 186] on html at bounding box center [445, 168] width 497 height 37
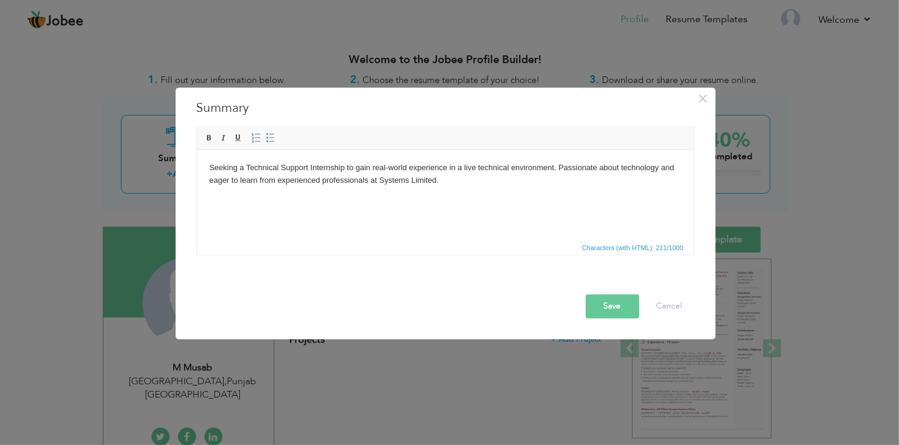
click at [654, 198] on body "Seeking a Technical Support Internship to gain real-world experience in a live …" at bounding box center [445, 180] width 473 height 37
click at [345, 166] on body "Seeking a Technical Support Internship to gain real-world experience in a live …" at bounding box center [445, 180] width 473 height 37
click at [465, 180] on body "Seeking a Technical Support Internship/Job to gain real-world experience in a l…" at bounding box center [445, 180] width 473 height 37
click at [624, 201] on html "Seeking a Technical Support [DEMOGRAPHIC_DATA]/Job to gain real-world experienc…" at bounding box center [445, 180] width 497 height 61
click at [616, 308] on button "Save" at bounding box center [613, 307] width 54 height 24
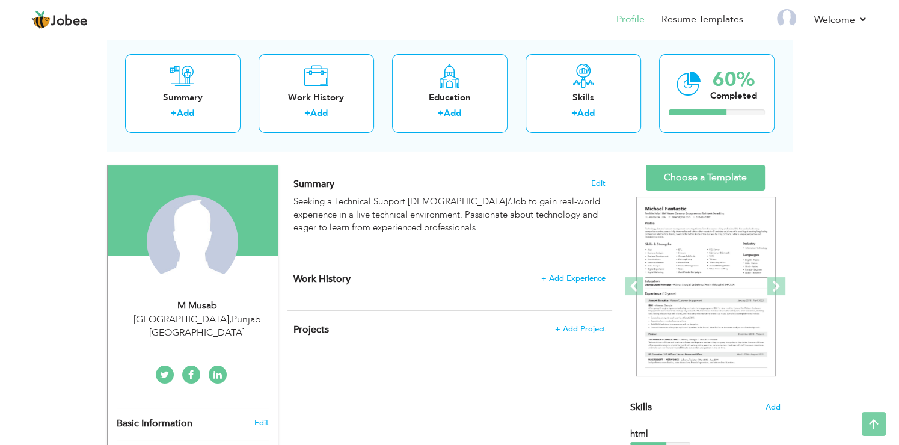
scroll to position [57, 0]
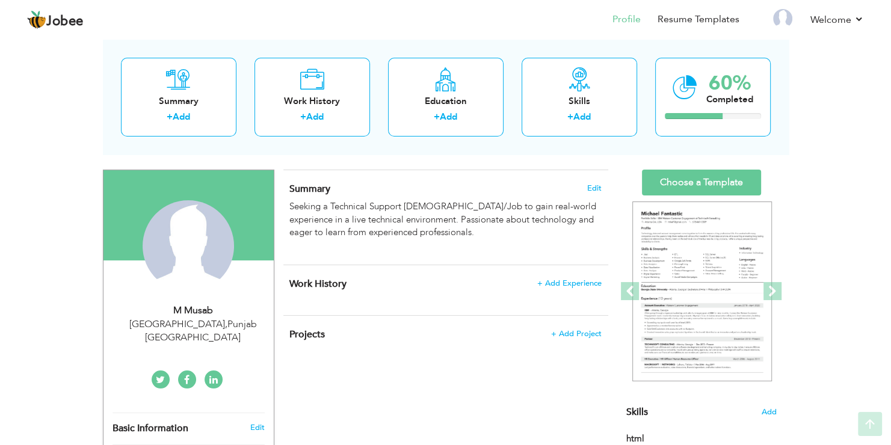
click at [873, 208] on div "View Resume Export PDF Profile Summary Public Link Experience Education Awards …" at bounding box center [445, 392] width 891 height 826
drag, startPoint x: 873, startPoint y: 208, endPoint x: 577, endPoint y: 325, distance: 318.8
click at [577, 325] on div "View Resume Export PDF Profile Summary Public Link Experience Education Awards …" at bounding box center [445, 392] width 891 height 826
click at [577, 325] on div "Projects + Add Project × Projects * Project Title Company Tools" at bounding box center [445, 341] width 325 height 50
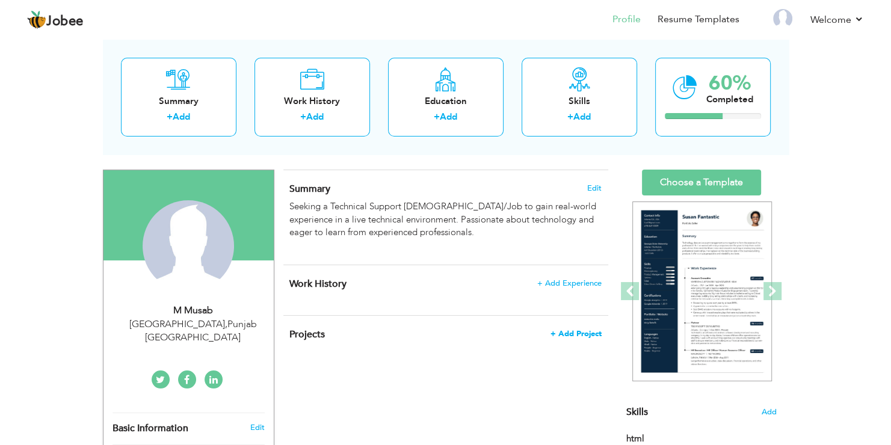
click at [576, 330] on span "+ Add Project" at bounding box center [575, 334] width 51 height 8
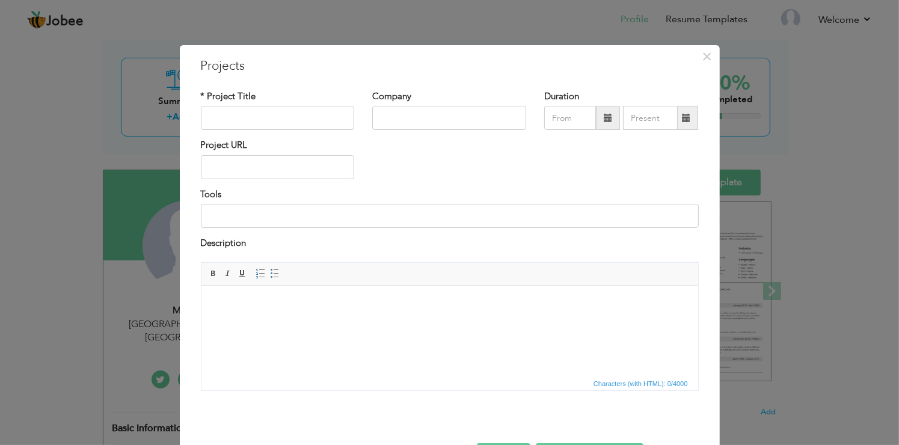
click at [644, 189] on div "Tools" at bounding box center [450, 208] width 498 height 40
click at [329, 109] on input "text" at bounding box center [278, 118] width 154 height 24
paste input "API integration"
type input "API integration"
click at [422, 310] on html at bounding box center [449, 303] width 497 height 37
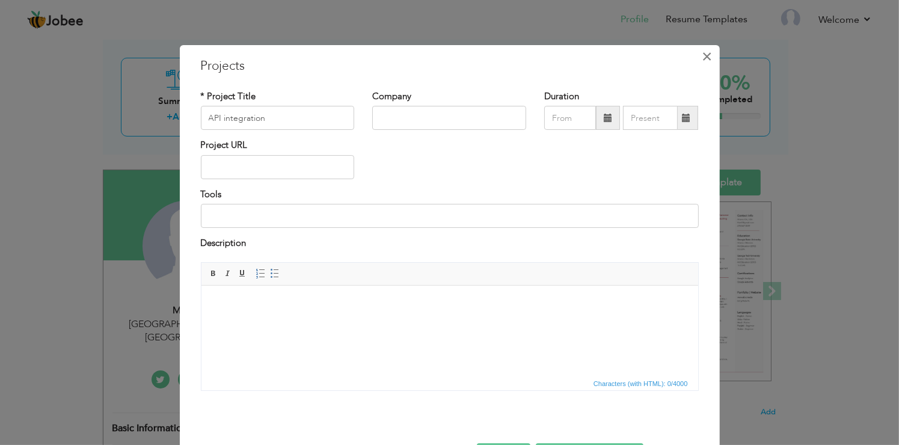
click at [707, 58] on span "×" at bounding box center [707, 57] width 10 height 22
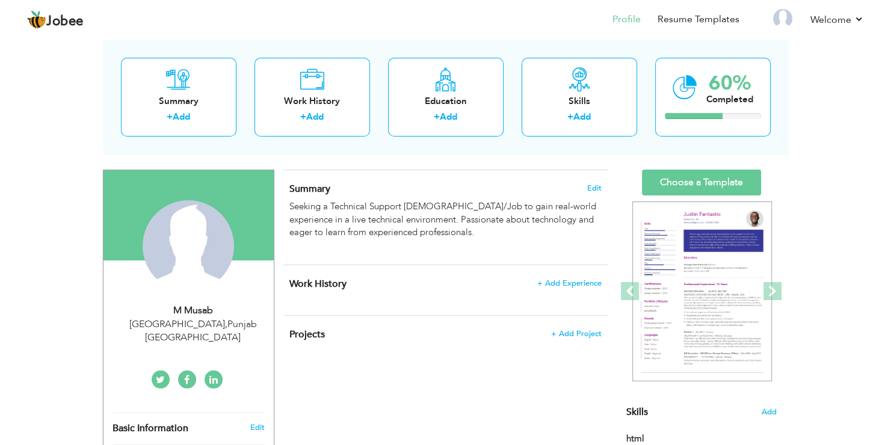
click at [595, 180] on div "Summary Edit Seeking a Technical Support Internship/Job to gain real-world expe…" at bounding box center [445, 217] width 325 height 95
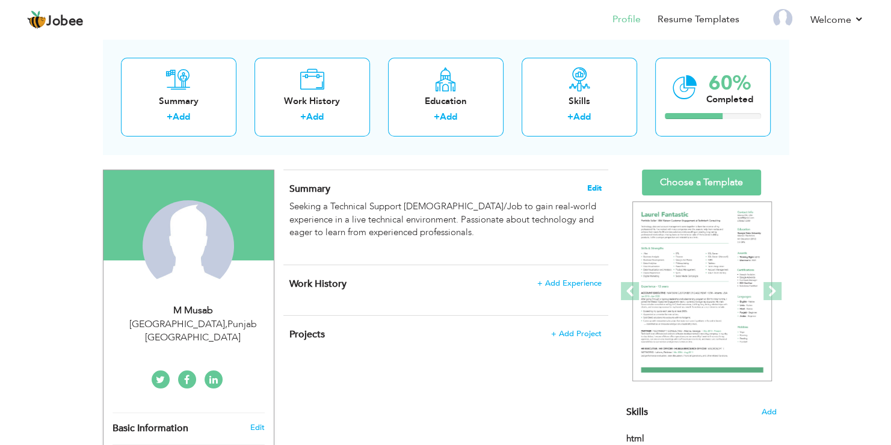
click at [597, 188] on span "Edit" at bounding box center [594, 188] width 14 height 8
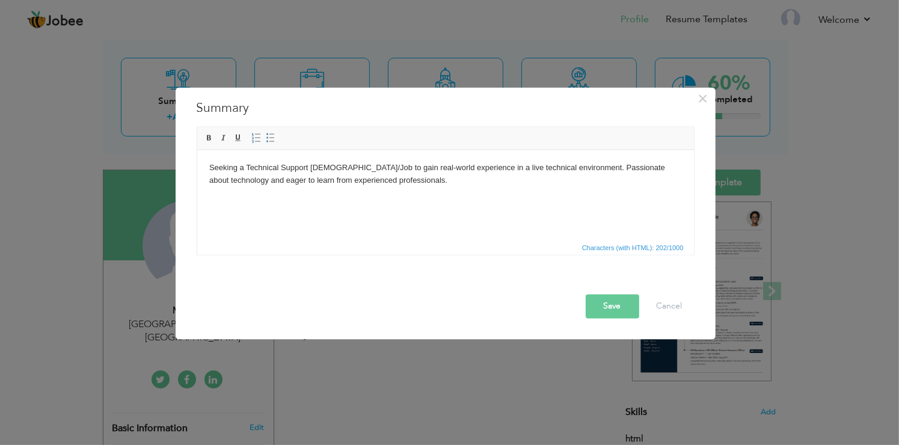
click at [630, 211] on html "Seeking a Technical Support [DEMOGRAPHIC_DATA]/Job to gain real-world experienc…" at bounding box center [445, 180] width 497 height 61
click at [652, 211] on html "Seeking a Technical Support [DEMOGRAPHIC_DATA]/Job to gain real-world experienc…" at bounding box center [445, 180] width 497 height 61
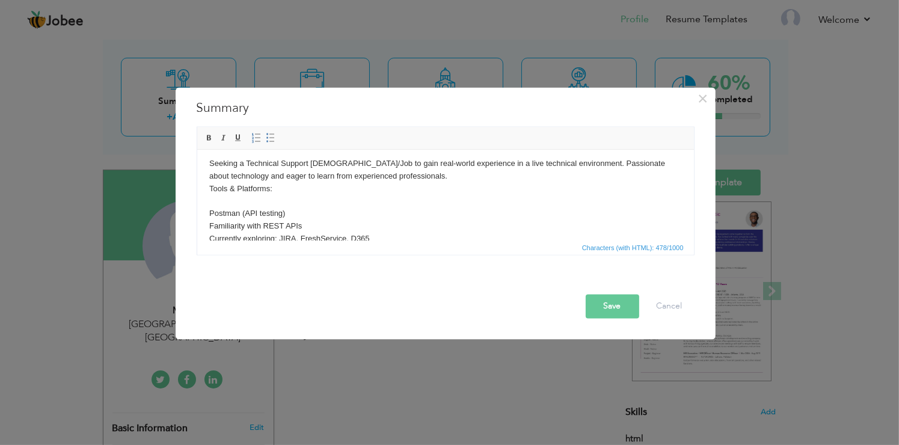
scroll to position [0, 0]
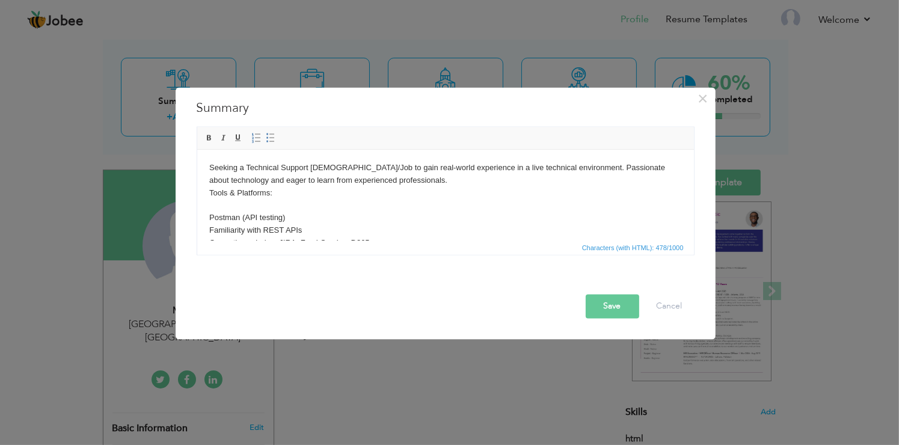
click at [485, 204] on body "Seeking a Technical Support Internship/Job to gain real-world experience in a l…" at bounding box center [445, 237] width 473 height 150
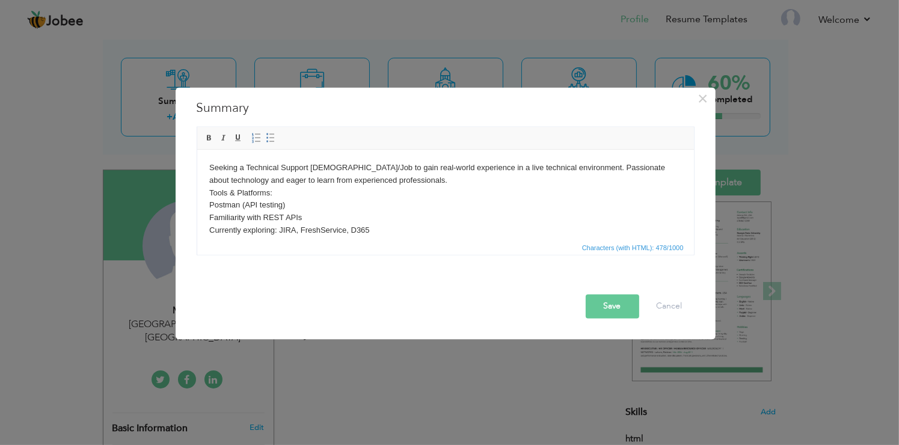
click at [470, 180] on body "Seeking a Technical Support Internship/Job to gain real-world experience in a l…" at bounding box center [445, 231] width 473 height 138
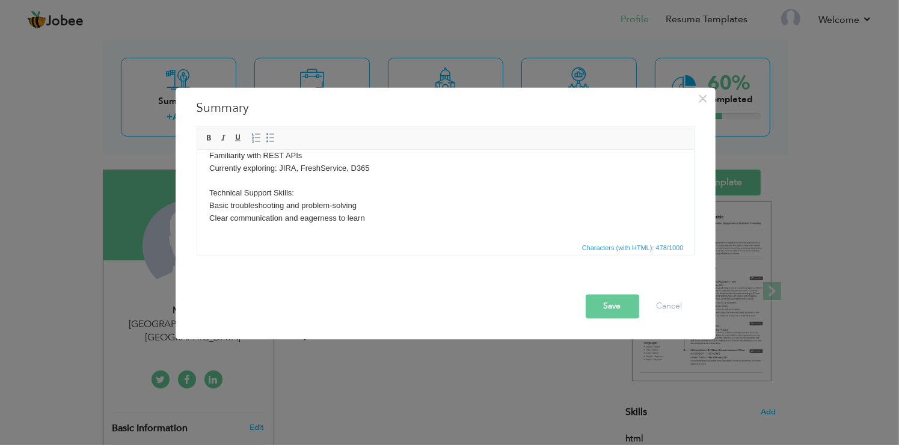
scroll to position [84, 0]
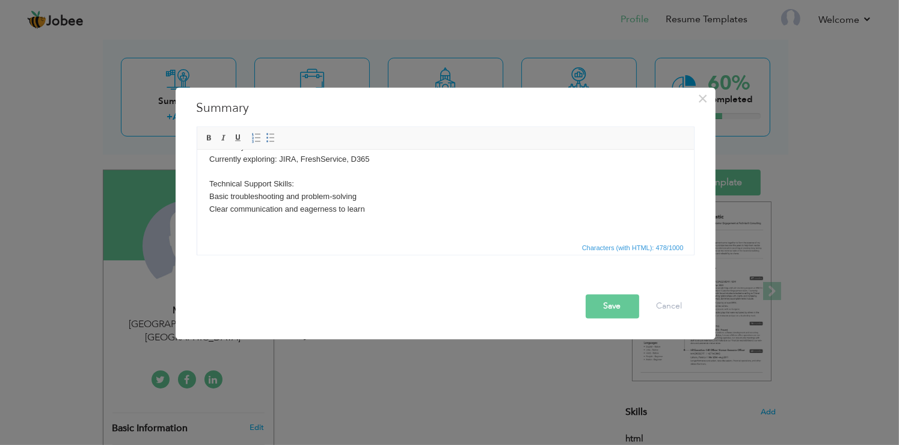
click at [544, 241] on span "Characters (with HTML): 478/1000" at bounding box center [445, 248] width 497 height 14
click at [520, 229] on html "Seeking a Technical Support Internship/Job to gain real-world experience in a l…" at bounding box center [445, 153] width 497 height 174
click at [643, 226] on body "Seeking a Technical Support Internship/Job to gain real-world experience in a l…" at bounding box center [445, 153] width 473 height 150
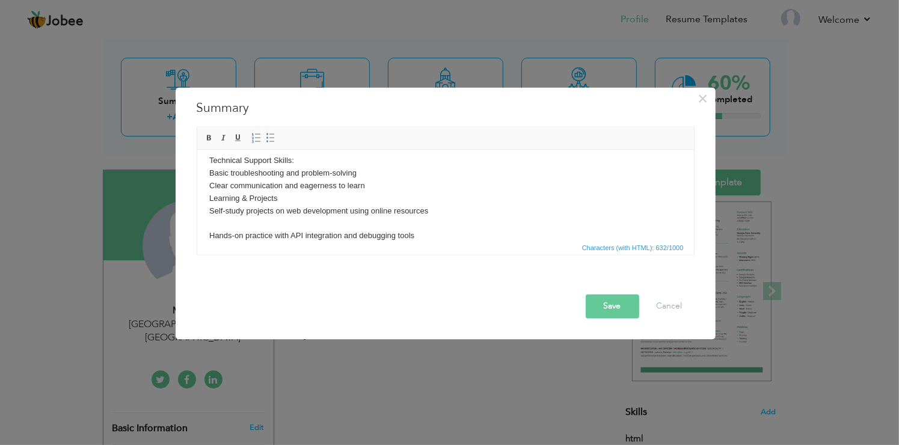
click at [408, 194] on body "Seeking a Technical Support Internship/Job to gain real-world experience in a l…" at bounding box center [445, 149] width 473 height 188
click at [414, 187] on body "Seeking a Technical Support Internship/Job to gain real-world experience in a l…" at bounding box center [445, 149] width 473 height 188
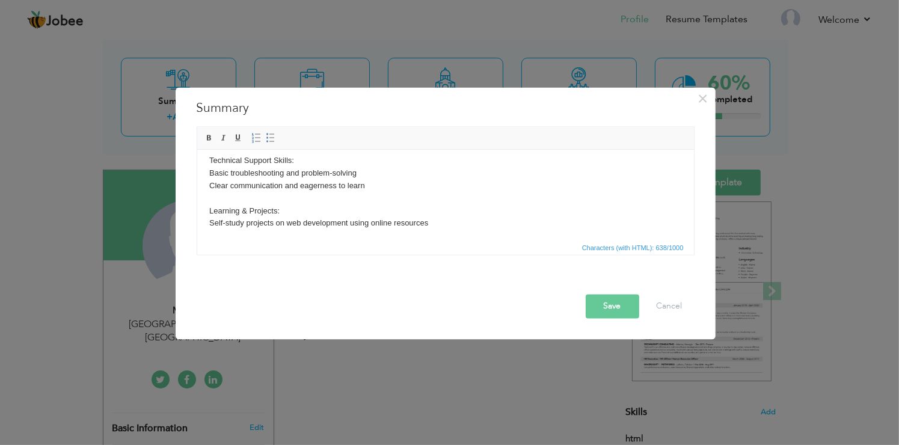
scroll to position [120, 0]
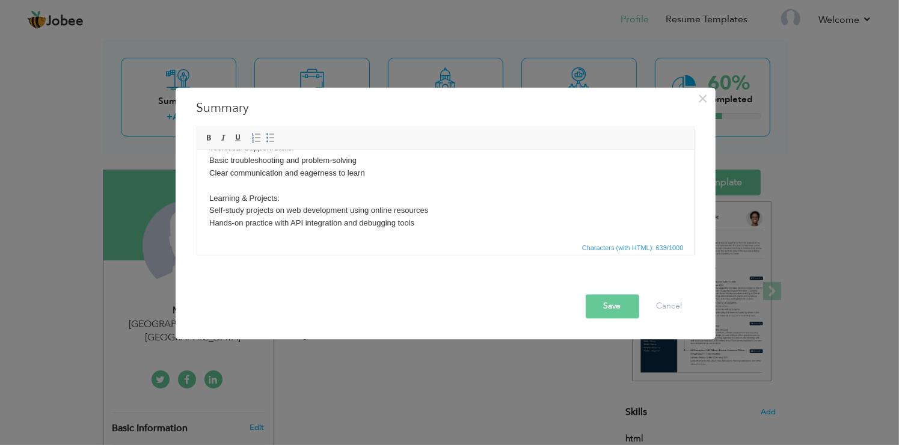
click at [450, 227] on body "Seeking a Technical Support Internship/Job to gain real-world experience in a l…" at bounding box center [445, 136] width 473 height 188
click at [622, 209] on body "Seeking a Technical Support Internship/Job to gain real-world experience in a l…" at bounding box center [445, 142] width 473 height 200
click at [526, 214] on body "Seeking a Technical Support Internship/Job to gain real-world experience in a l…" at bounding box center [445, 142] width 473 height 200
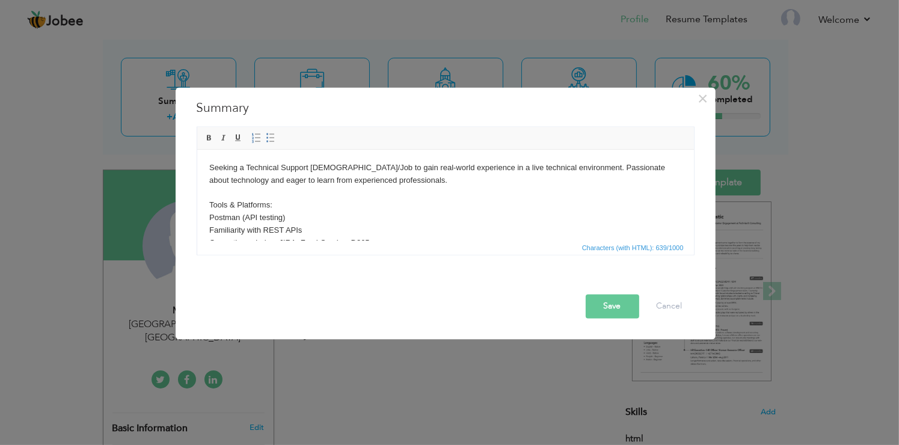
scroll to position [134, 0]
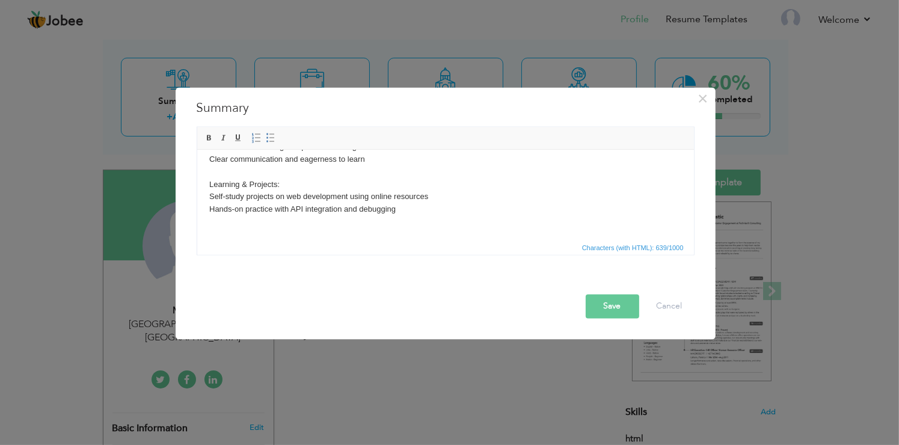
drag, startPoint x: 691, startPoint y: 210, endPoint x: 856, endPoint y: 440, distance: 283.1
click at [603, 312] on button "Save" at bounding box center [613, 307] width 54 height 24
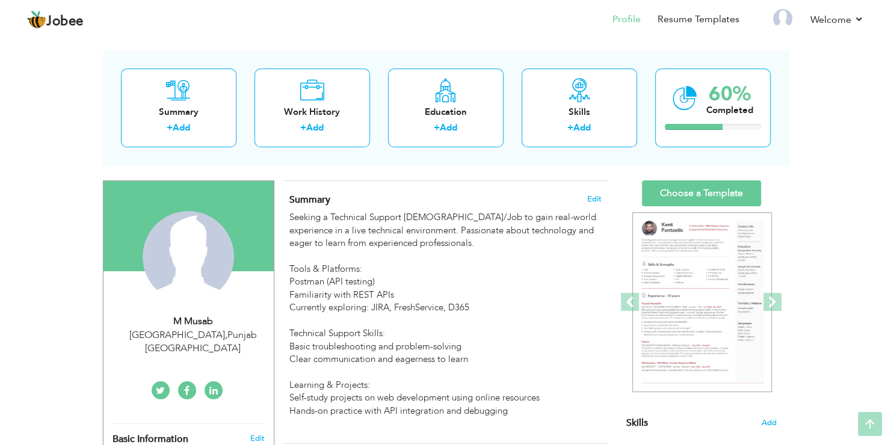
scroll to position [0, 0]
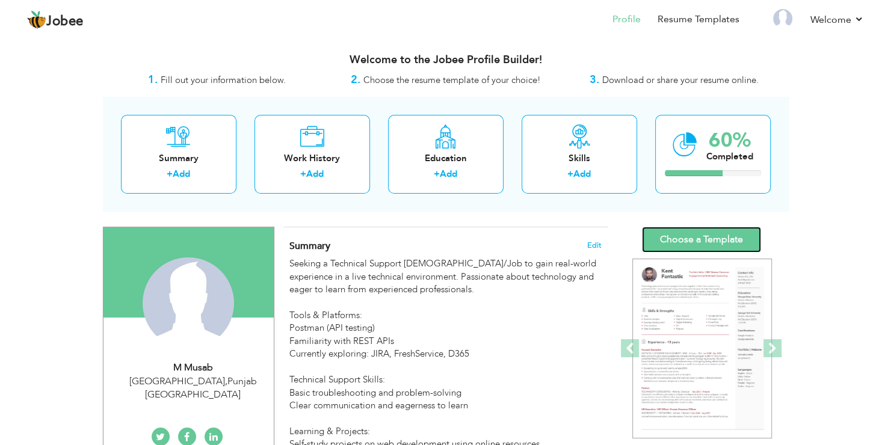
click at [742, 236] on link "Choose a Template" at bounding box center [701, 240] width 119 height 26
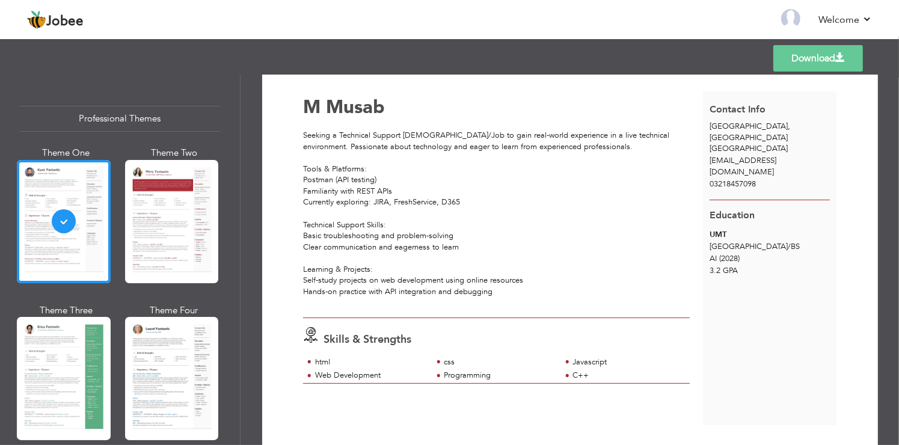
scroll to position [19, 0]
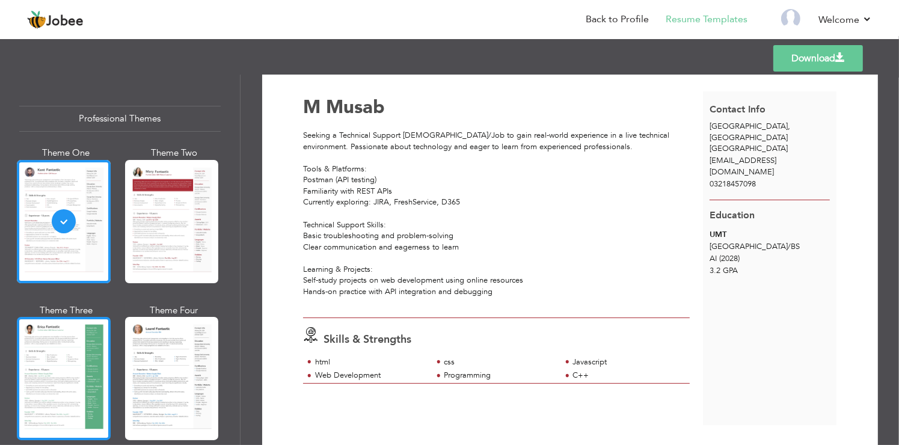
click at [95, 369] on div at bounding box center [64, 378] width 94 height 123
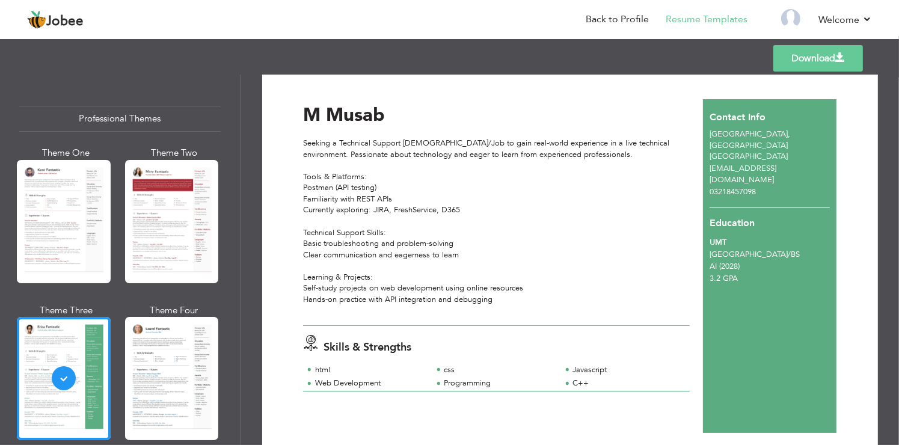
scroll to position [12, 0]
click at [829, 58] on link "Download" at bounding box center [818, 58] width 90 height 26
